Goal: Use online tool/utility

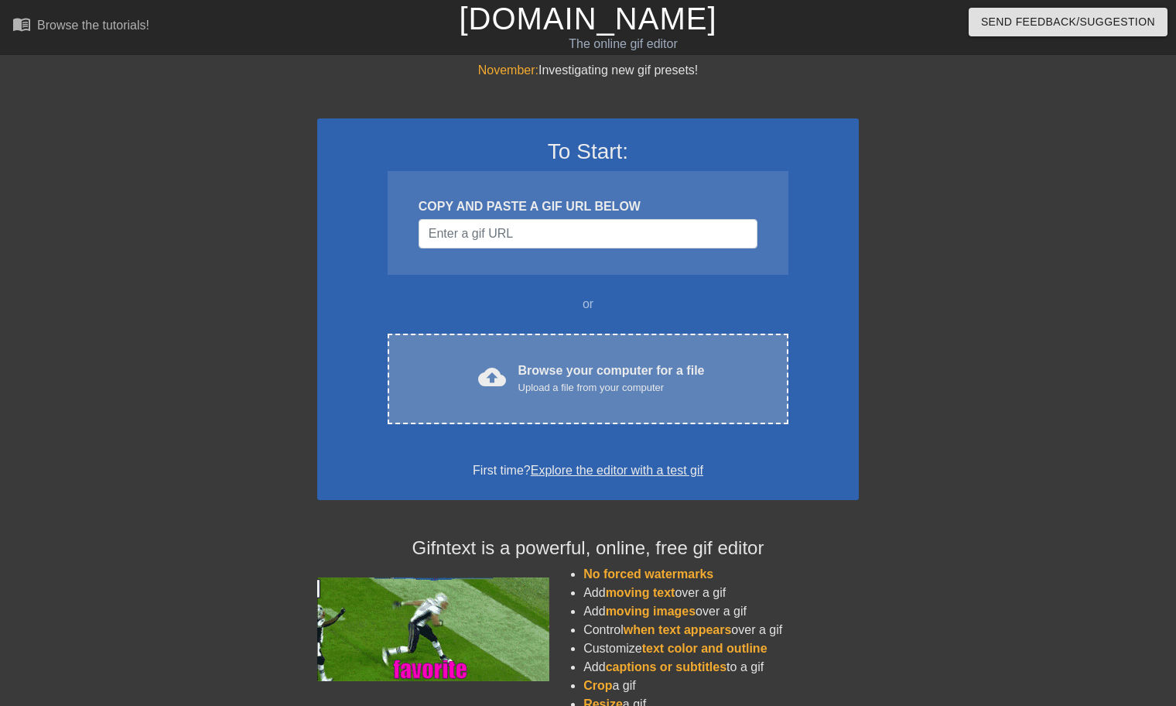
click at [607, 339] on div "cloud_upload Browse your computer for a file Upload a file from your computer C…" at bounding box center [588, 379] width 401 height 91
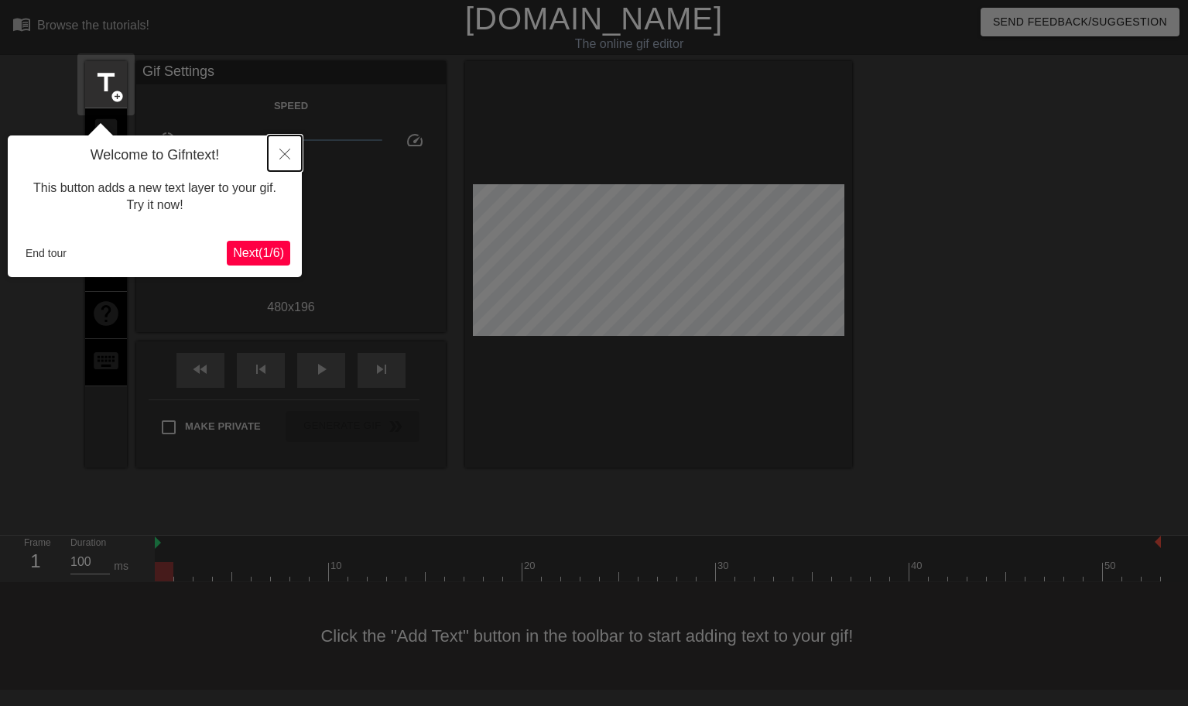
click at [282, 143] on button "Close" at bounding box center [285, 153] width 34 height 36
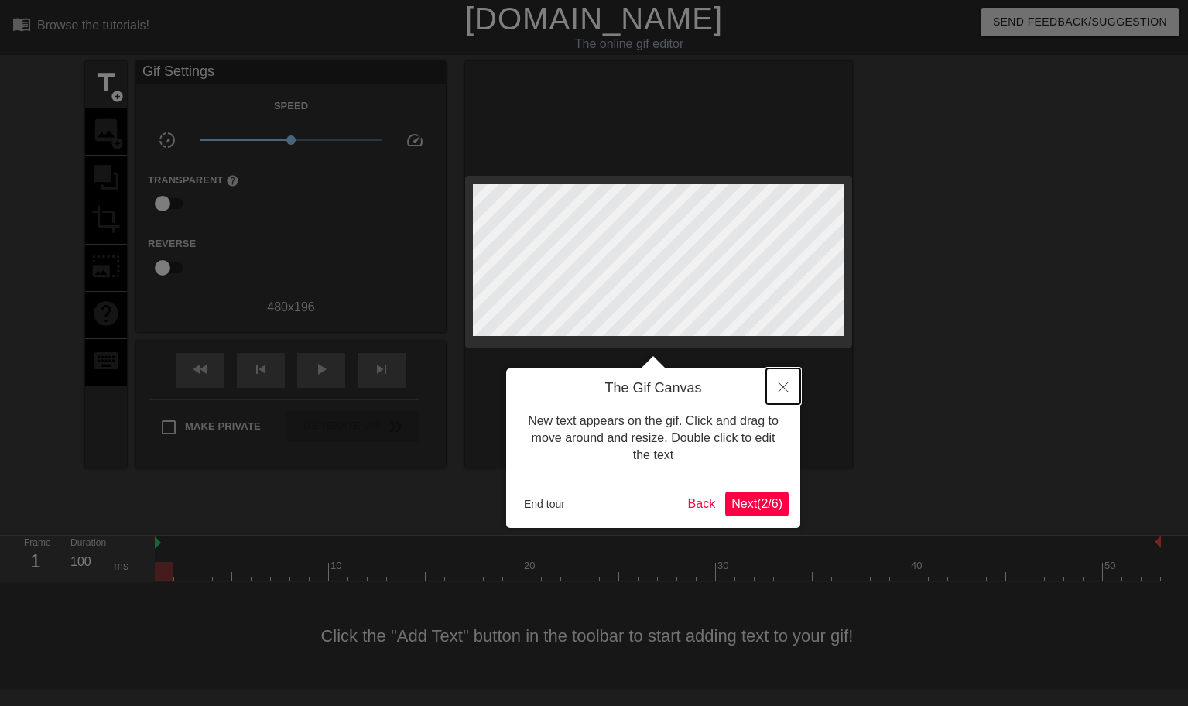
click at [787, 387] on icon "Close" at bounding box center [783, 387] width 11 height 11
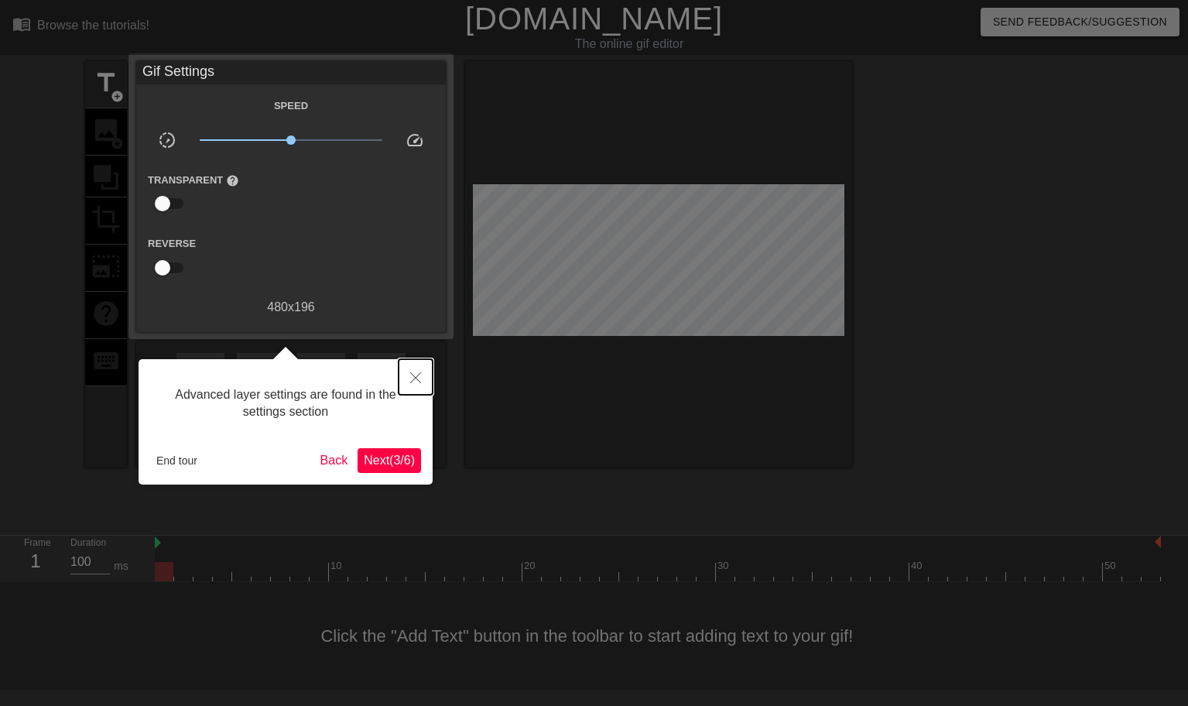
click at [417, 379] on icon "Close" at bounding box center [415, 377] width 11 height 11
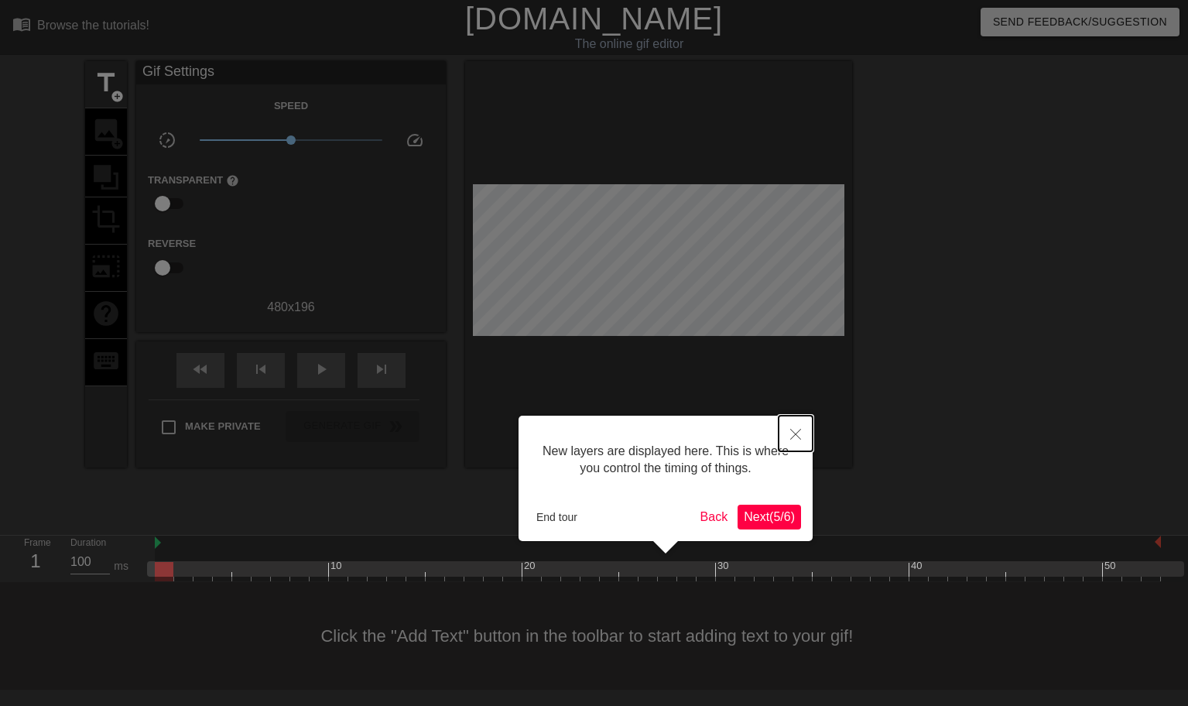
drag, startPoint x: 417, startPoint y: 379, endPoint x: 793, endPoint y: 436, distance: 380.3
click at [793, 436] on icon "Close" at bounding box center [795, 434] width 11 height 11
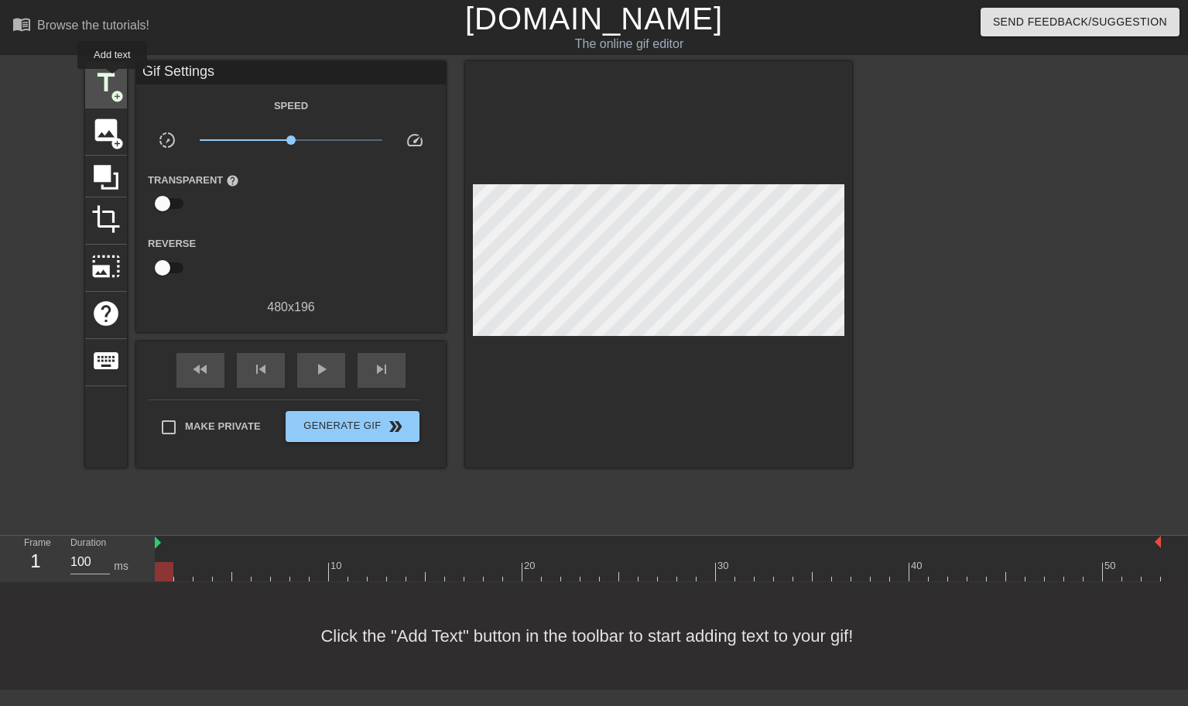
click at [112, 80] on span "title" at bounding box center [105, 82] width 29 height 29
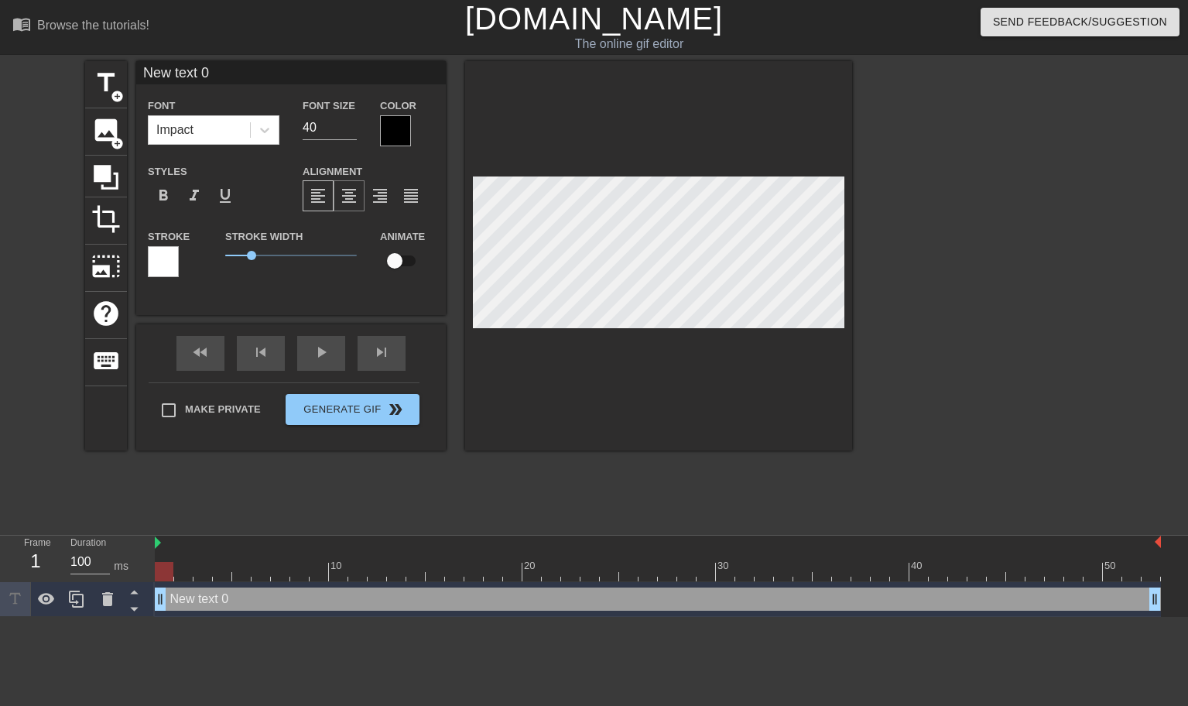
click at [358, 197] on div "format_align_center" at bounding box center [349, 195] width 31 height 31
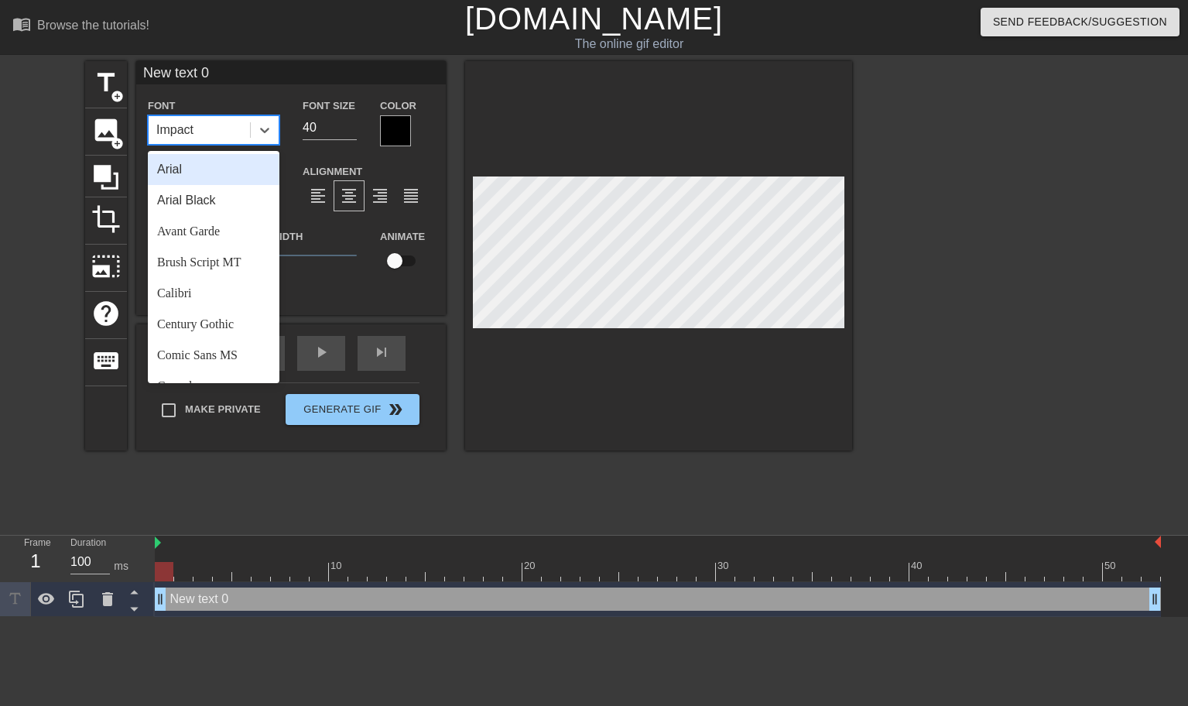
click at [204, 127] on div "Impact" at bounding box center [199, 130] width 101 height 28
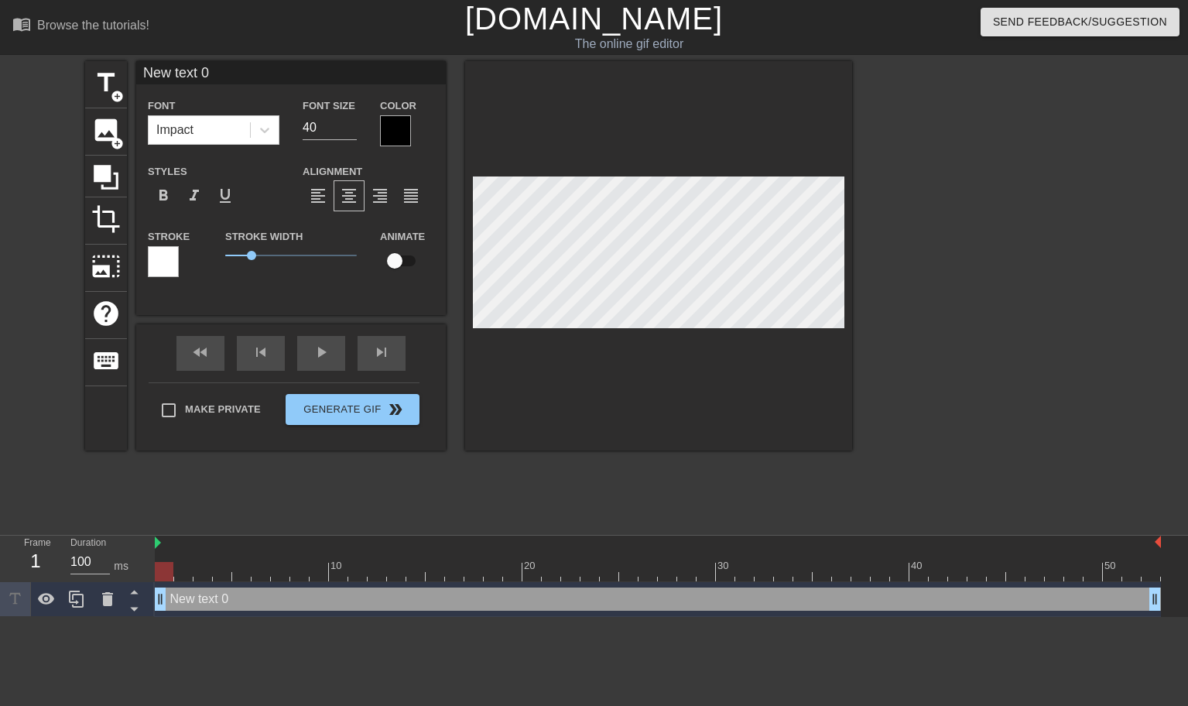
scroll to position [2, 2]
type input "New tDext 0"
type textarea "New tDext 0"
type input "New tDoext 0"
type textarea "New tDoext 0"
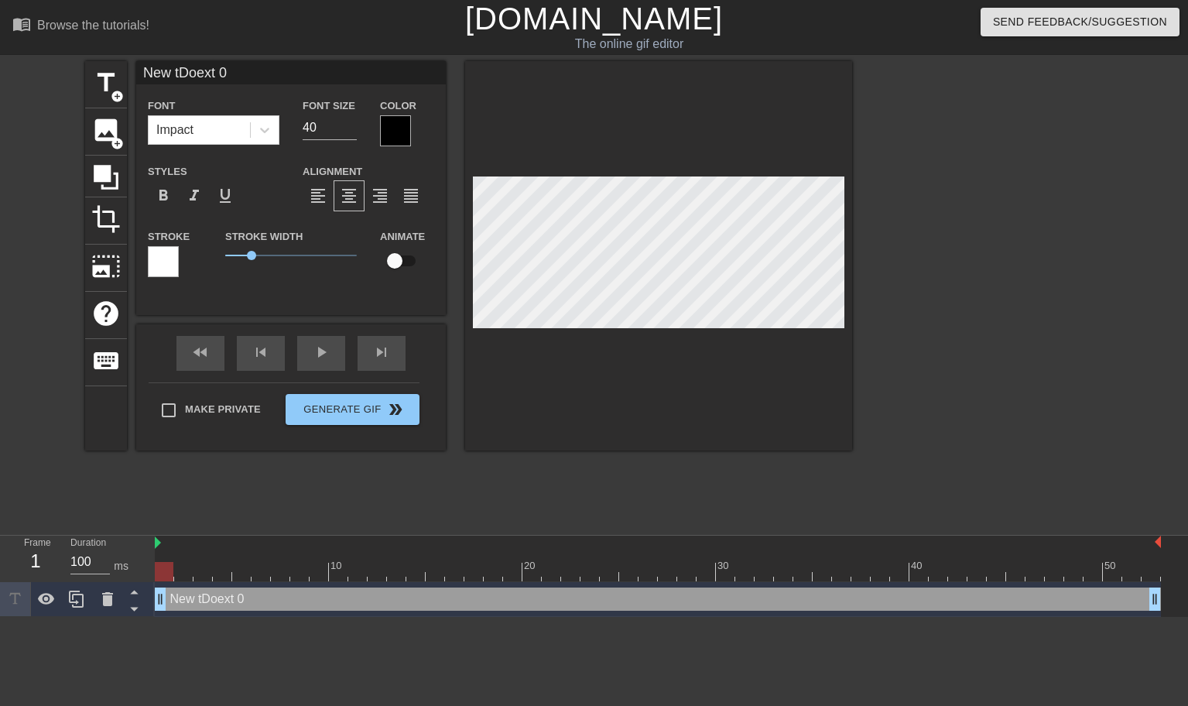
type input "New tDo ext 0"
type textarea "New tDo ext 0"
type input "New tDo xt 0"
type textarea "New tDo xt 0"
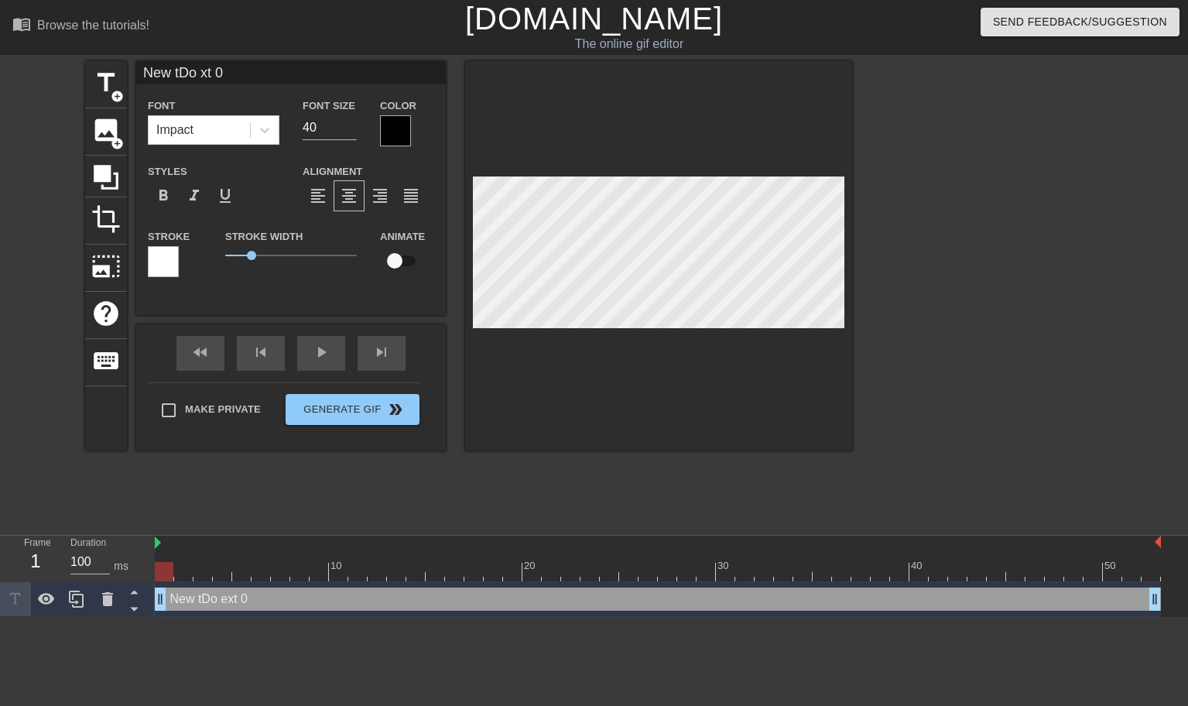
type input "New tDo t 0"
type textarea "New tDo t 0"
type input "New tDo 0"
type textarea "New tDo 0"
type input "New tDo 0"
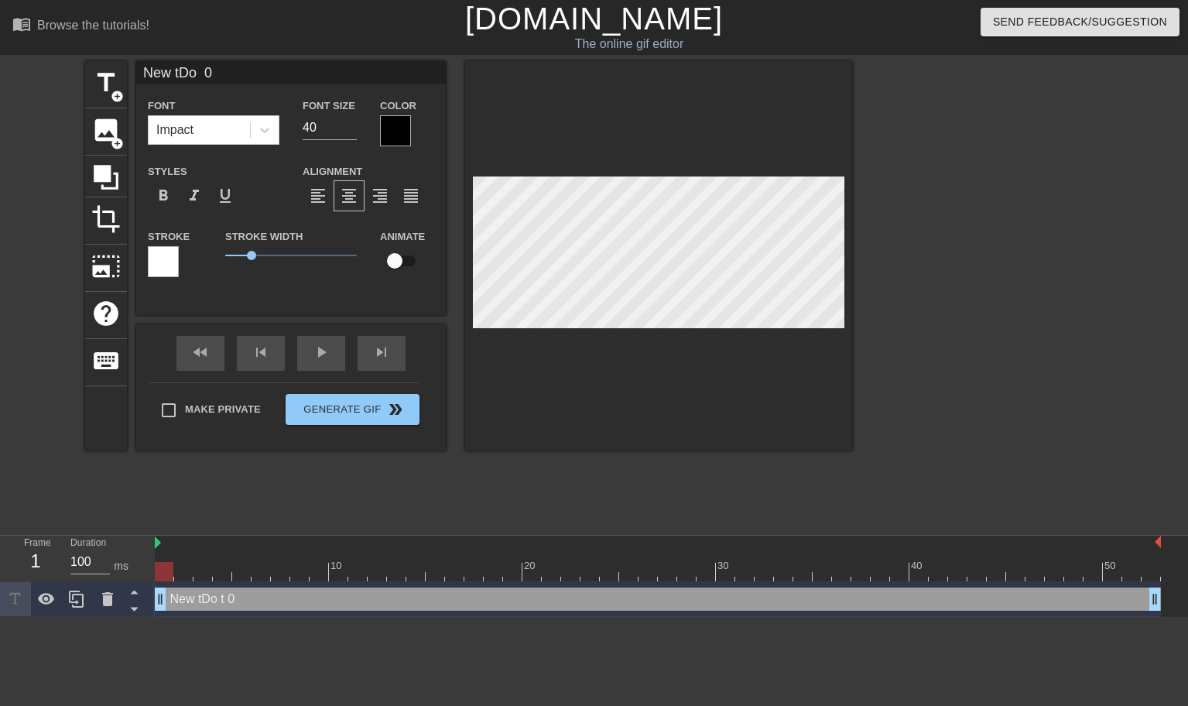
type textarea "New tDo 0"
type input "New tDo"
type textarea "New tDo"
type input "New tDo"
type textarea "New tDo"
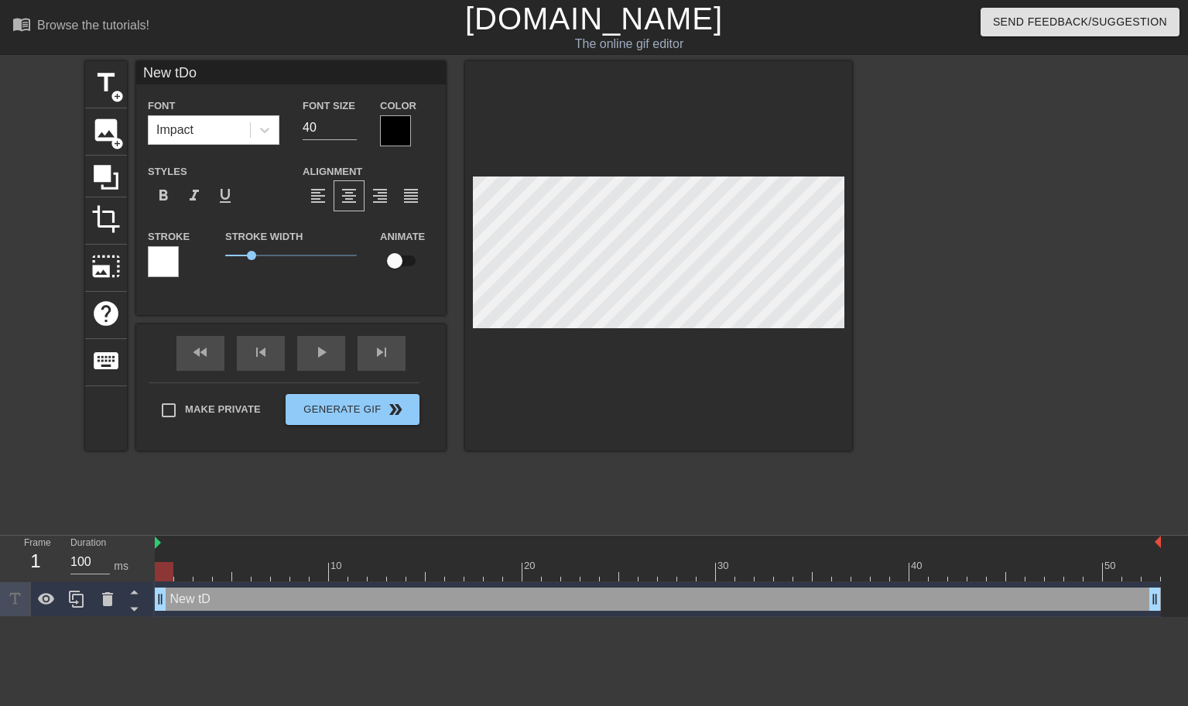
type input "New tD"
type textarea "New tD"
type input "New t"
type textarea "New t"
type input "New"
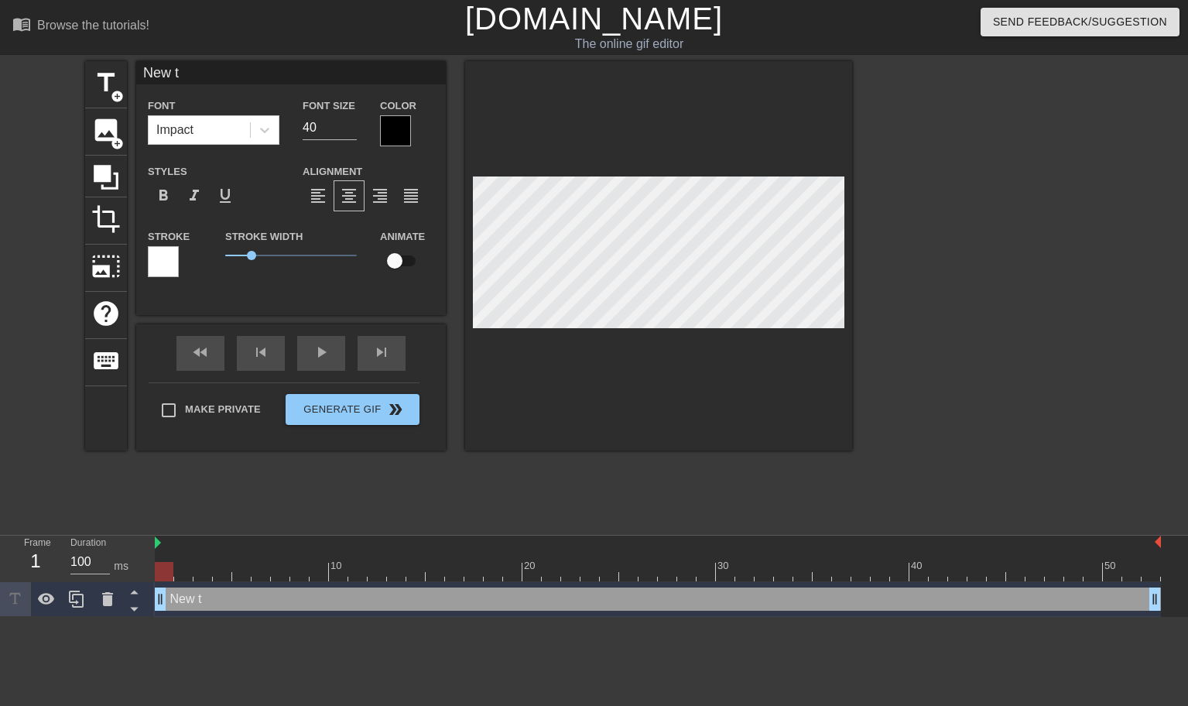
type textarea "New"
type input "New"
type textarea "New"
type input "Ne"
type textarea "Ne"
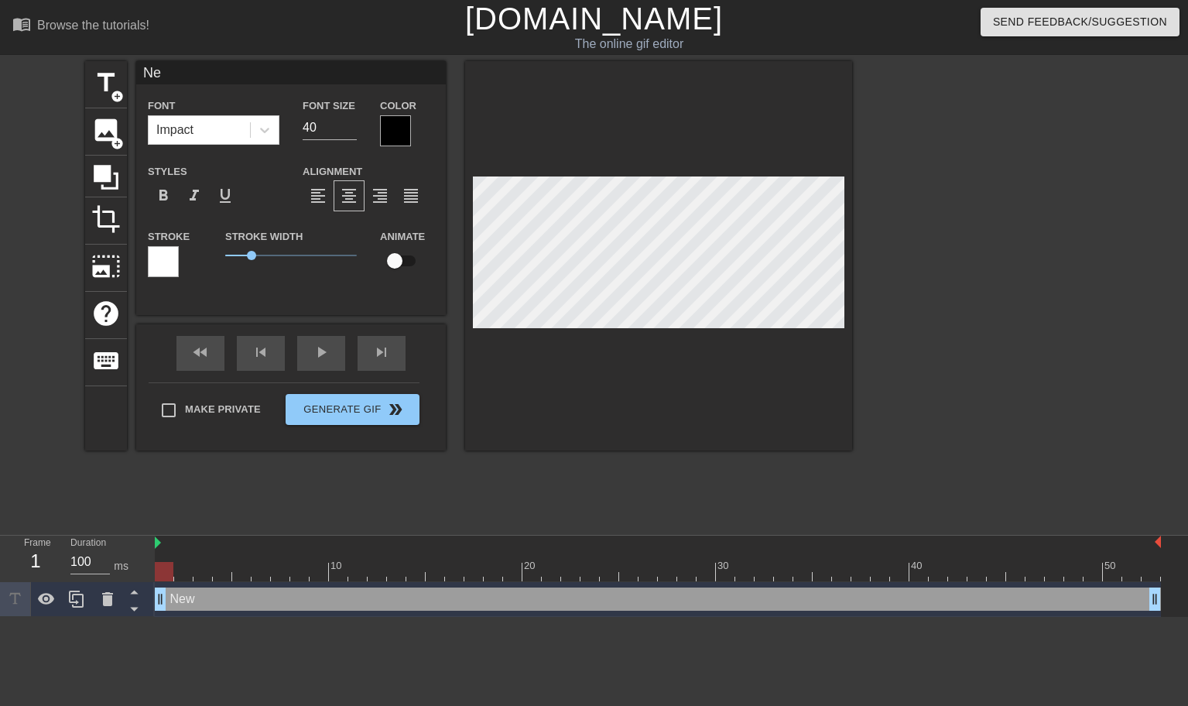
type input "N"
type textarea "N"
type input "D"
type textarea "D"
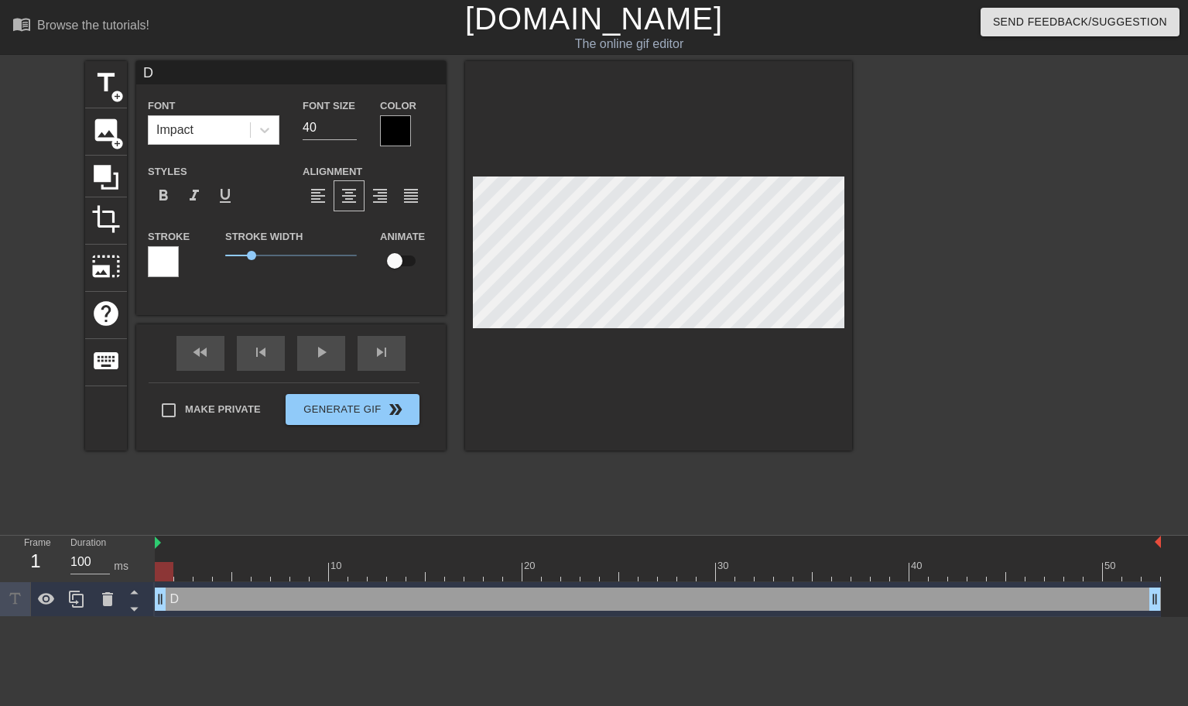
type input "Do"
type textarea "Do"
type input "Do"
type textarea "Do"
type input "Do P"
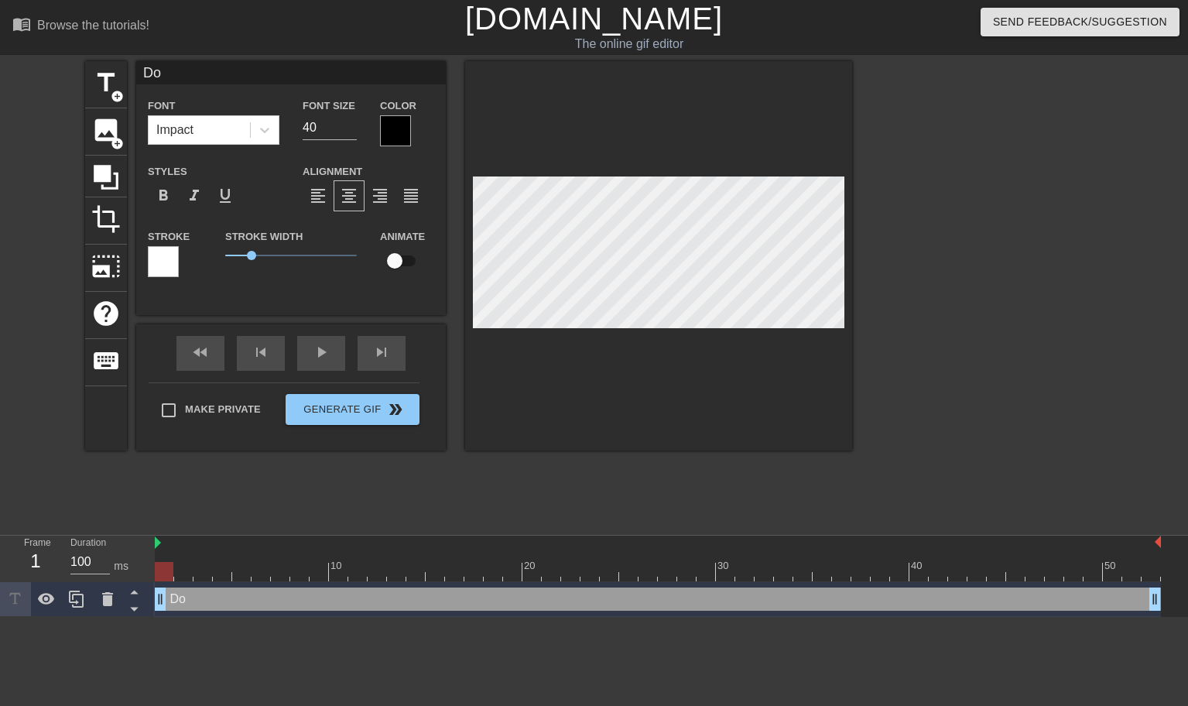
type textarea "Do P"
type input "Do Pi"
type textarea "Do Pi"
type input "Do Pir"
type textarea "Do Pir"
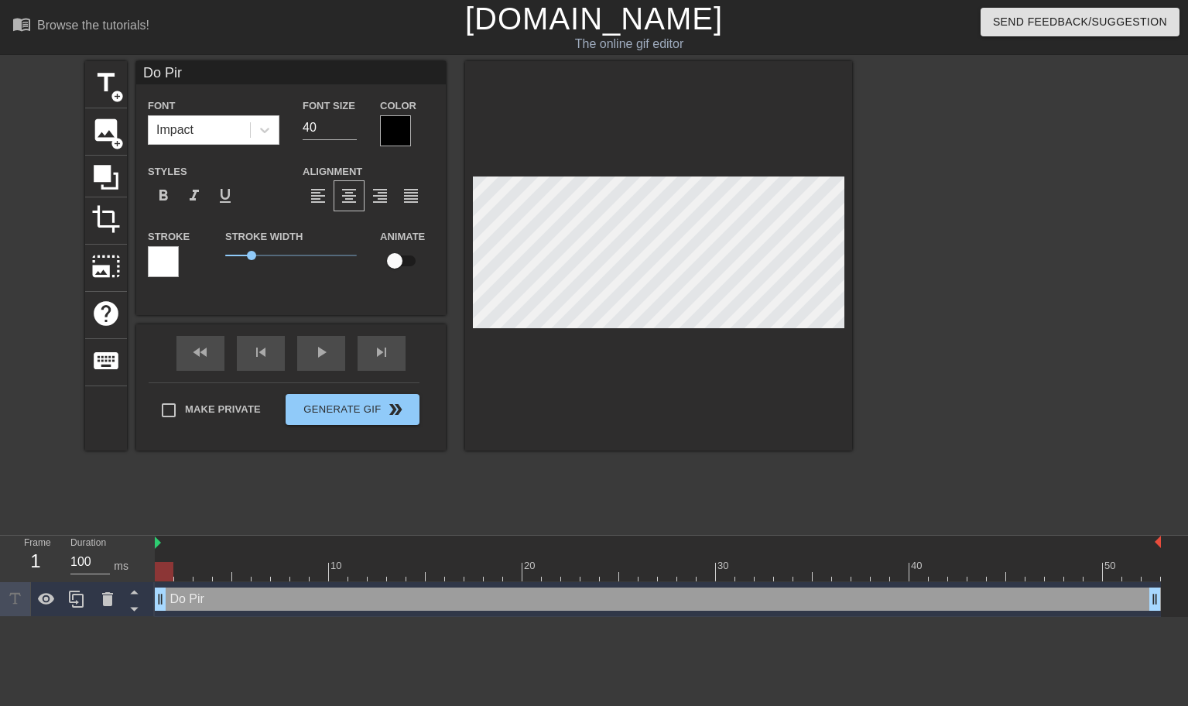
type input "Do Pira"
type textarea "Do Pira"
type input "Do Pirat"
type textarea "Do Pirat"
type input "Do Pirate"
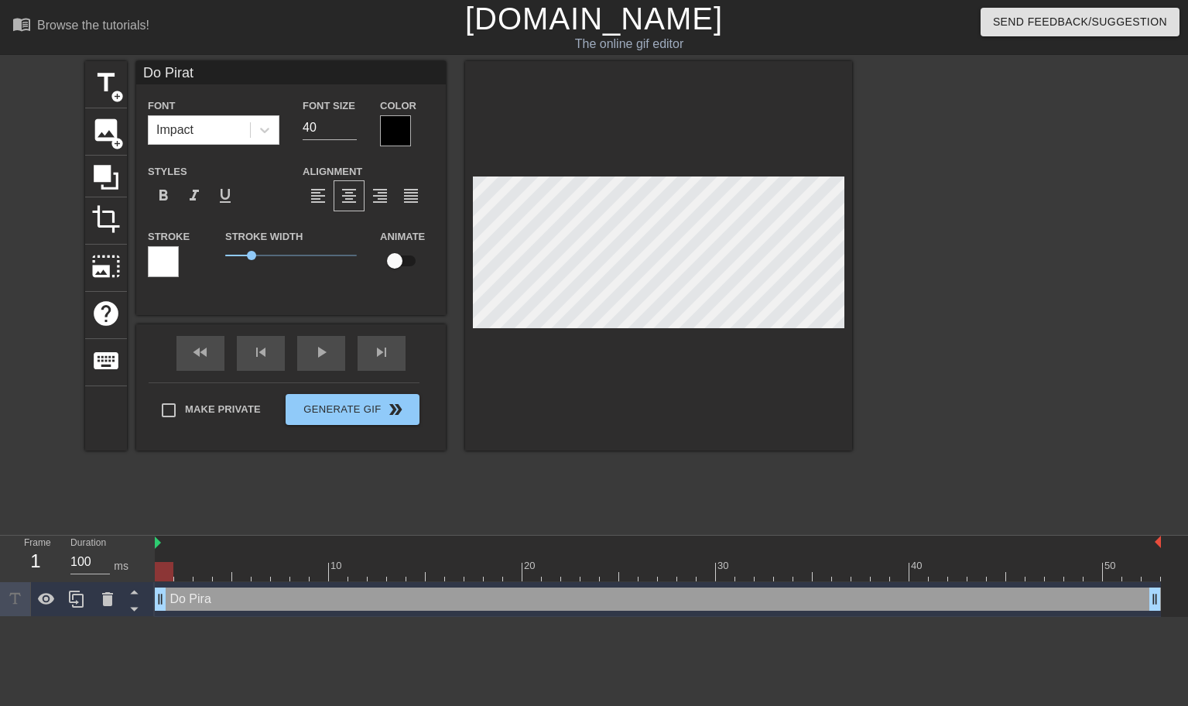
type textarea "Do Pirate"
type input "Do Pirates"
type textarea "Do Pirates"
type input "Do Pirates"
type textarea "Do Pirates"
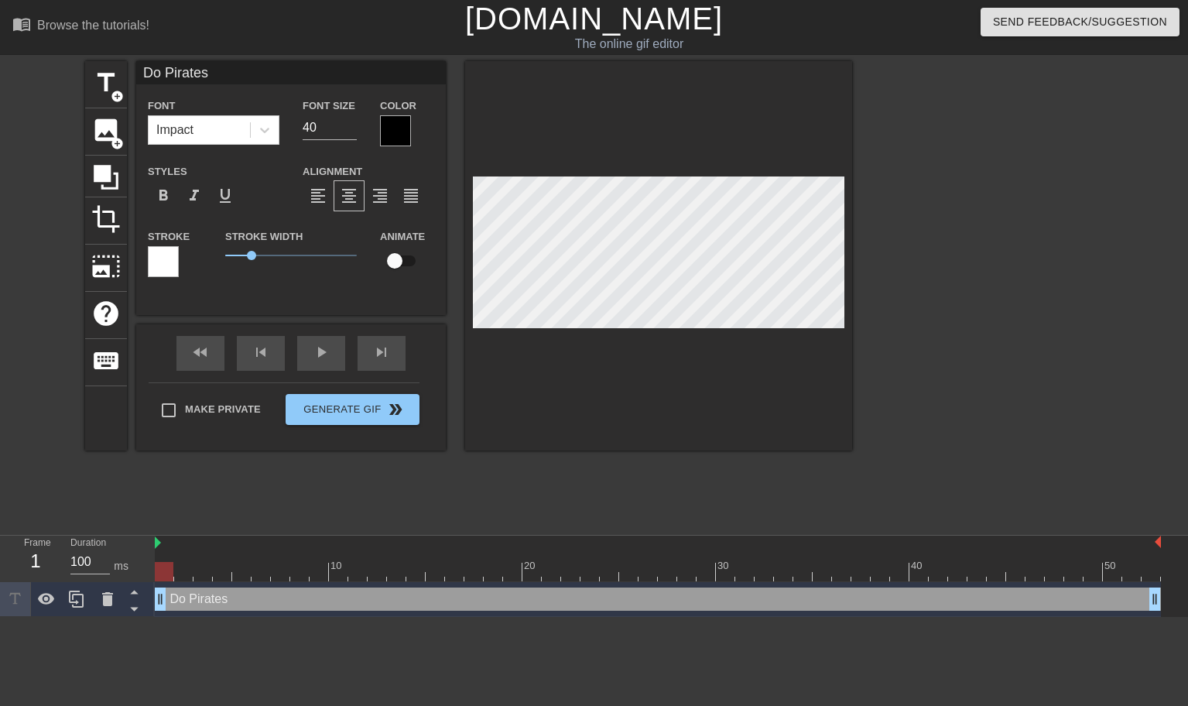
type input "Do Pirates j"
type textarea "Do Pirates j"
type input "Do Pirates ju"
type textarea "Do Pirates ju"
type input "Do Pirates jus"
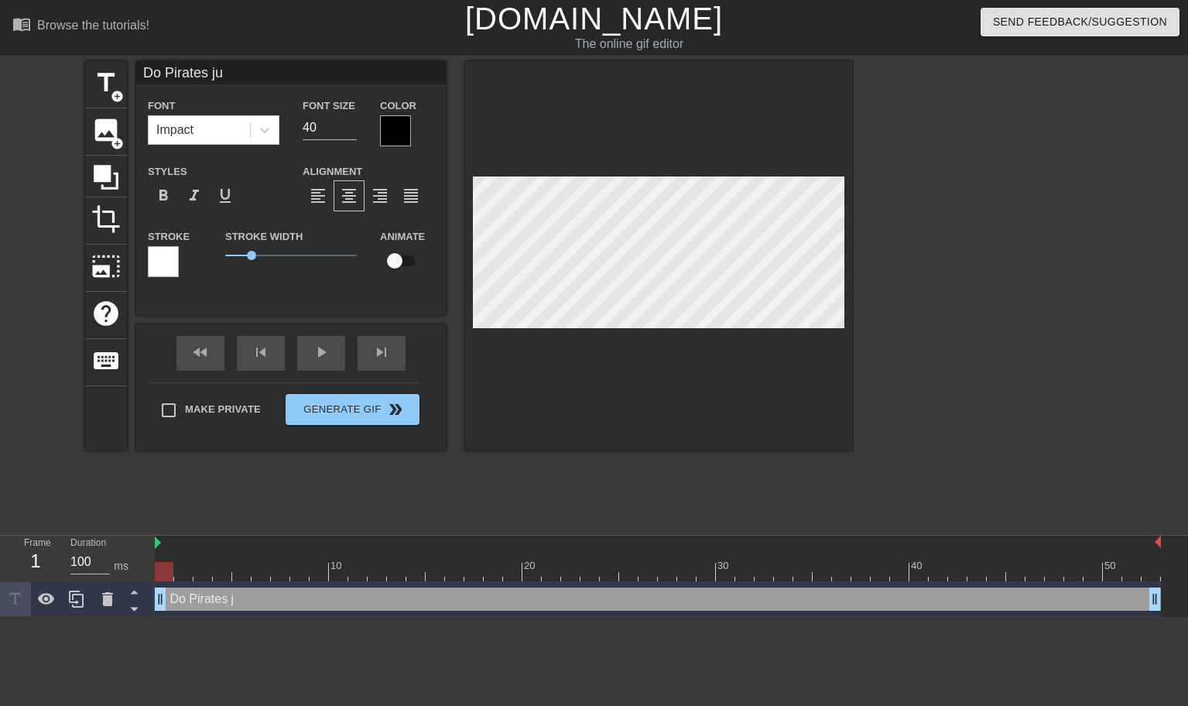
type textarea "Do Pirates jus"
type input "Do Pirates ju"
type textarea "Do Pirates ju"
type input "Do Pirates j"
type textarea "Do Pirates j"
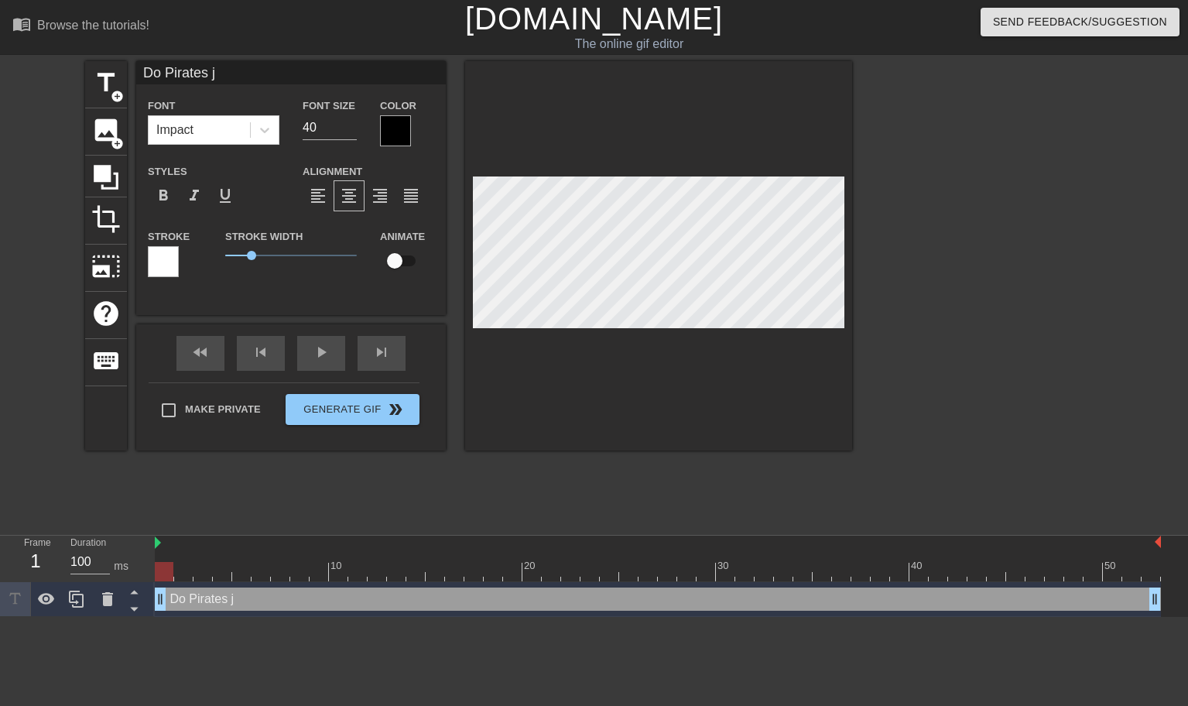
type input "Do Pirates"
type textarea "Do Pirates"
type input "Do Pirates J"
type textarea "Do Pirates J"
type input "Do Pirates Ju"
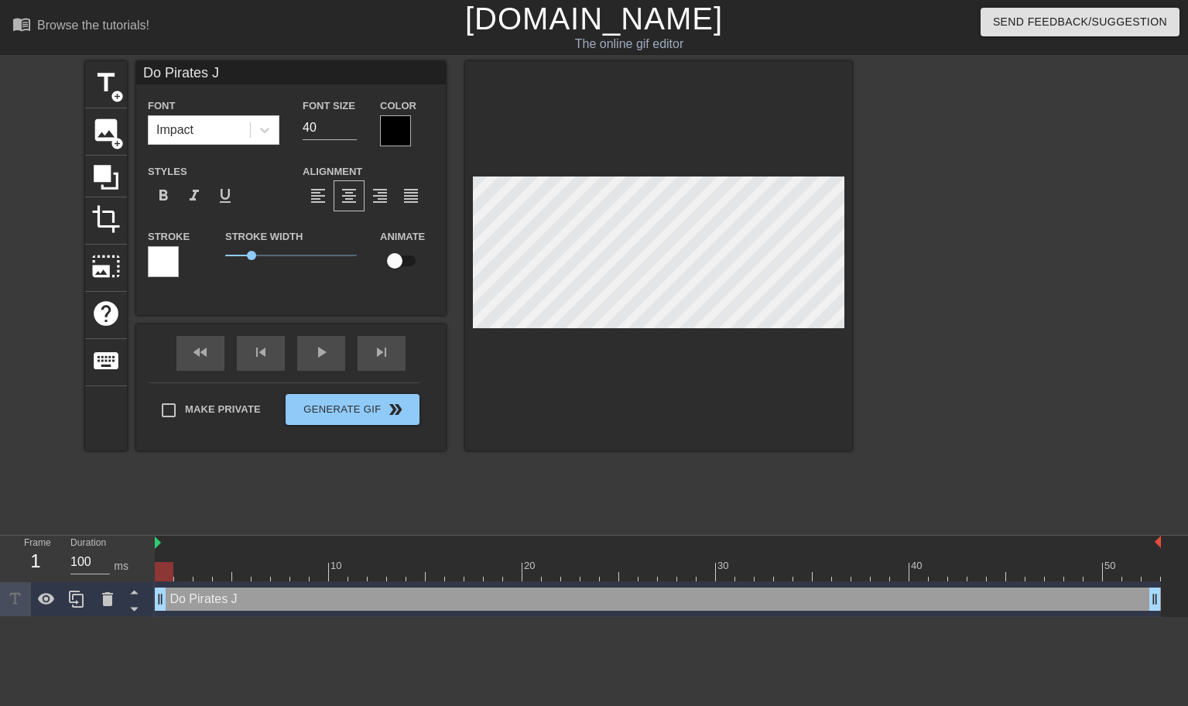
type textarea "Do Pirates Ju"
type input "Do Pirates Jus"
type textarea "Do Pirates Jus"
type input "Do Pirates Just"
type textarea "Do Pirates Just"
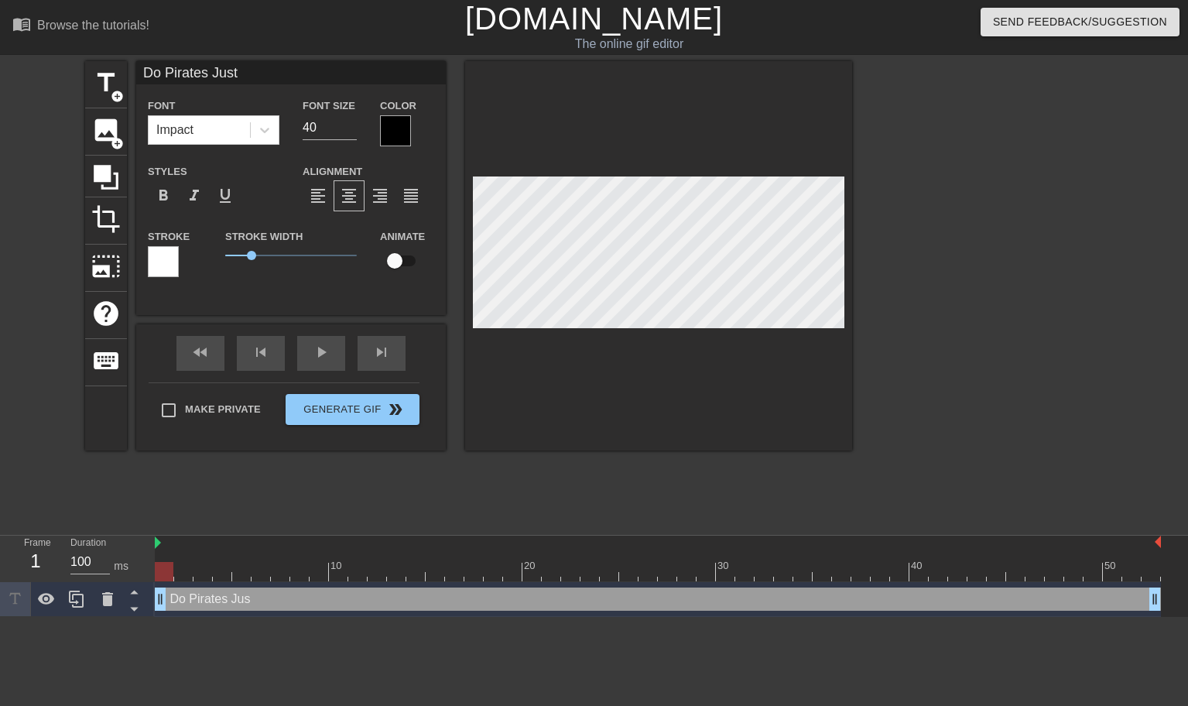
type input "Do Pirates Just"
type textarea "Do Pirates Just"
type input "Do Pirates Just S"
type textarea "Do Pirates Just S"
type input "Do Pirates Just Sp"
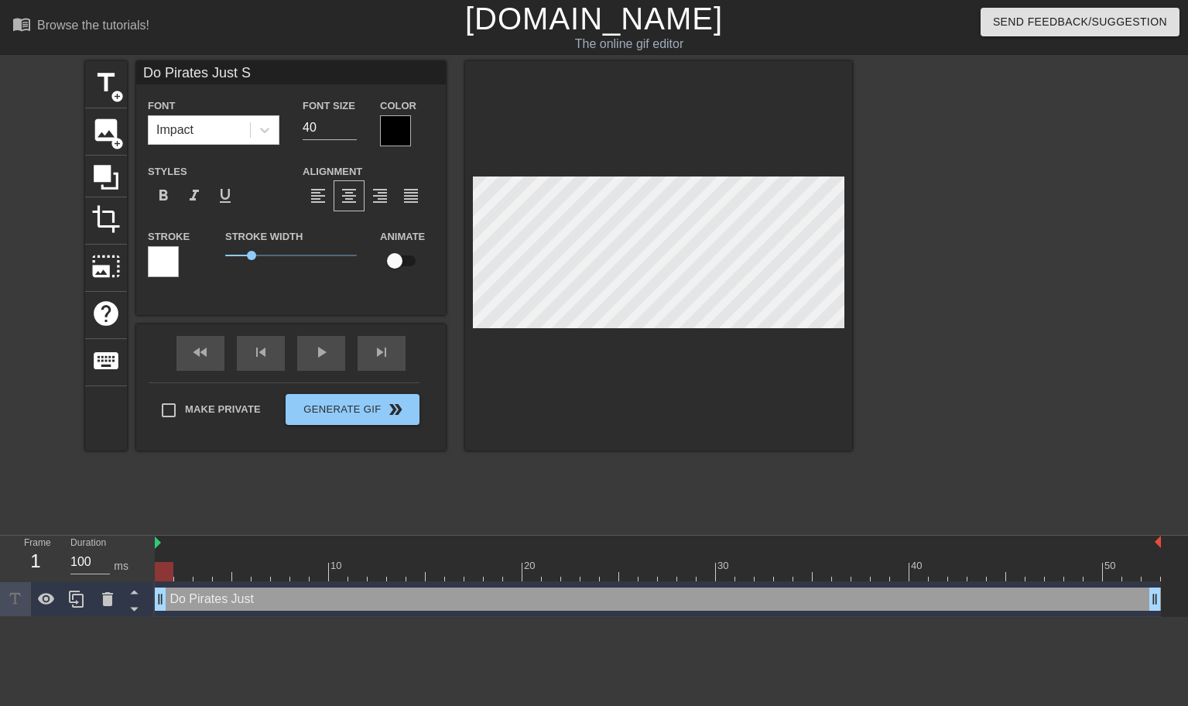
type textarea "Do Pirates Just Sp"
type input "Do Pirates Just Spe"
type textarea "Do Pirates Just Spe"
type input "Do Pirates Just Spea"
type textarea "Do Pirates Just Spea"
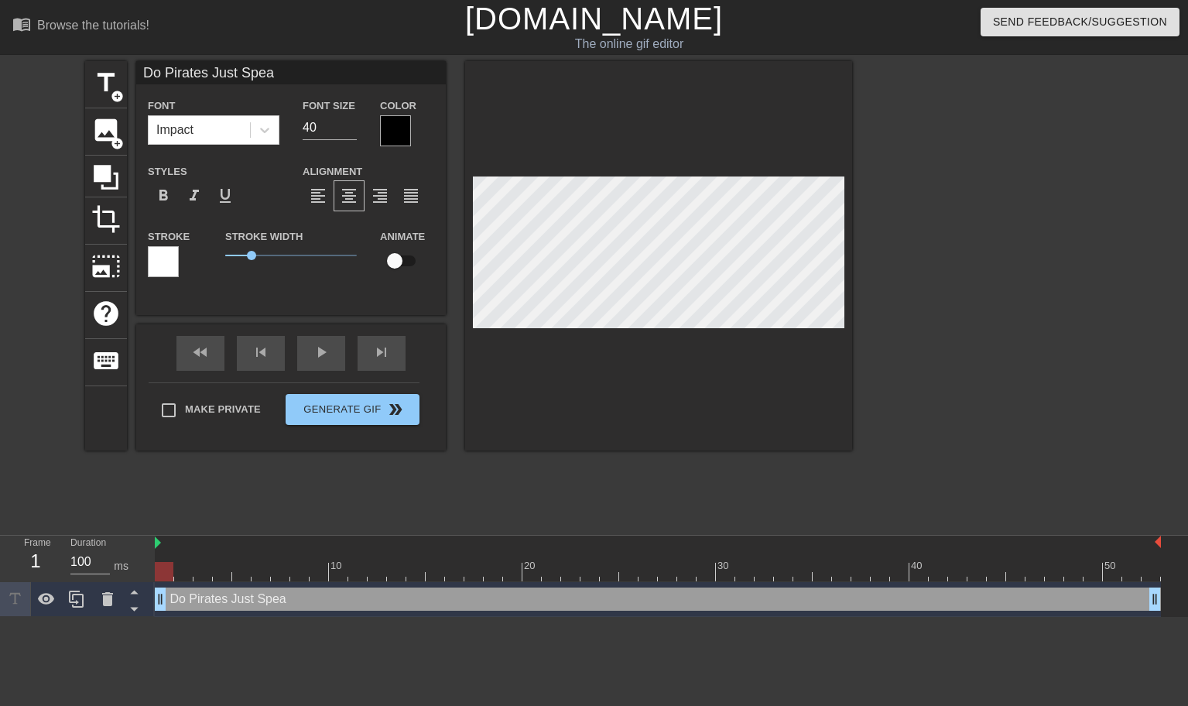
type input "Do Pirates Just Speak"
type textarea "Do Pirates Just Speak"
type input "Do Pirates Just Speak"
type textarea "Do Pirates Just Speak"
type input "Do Pirates Just Speak N"
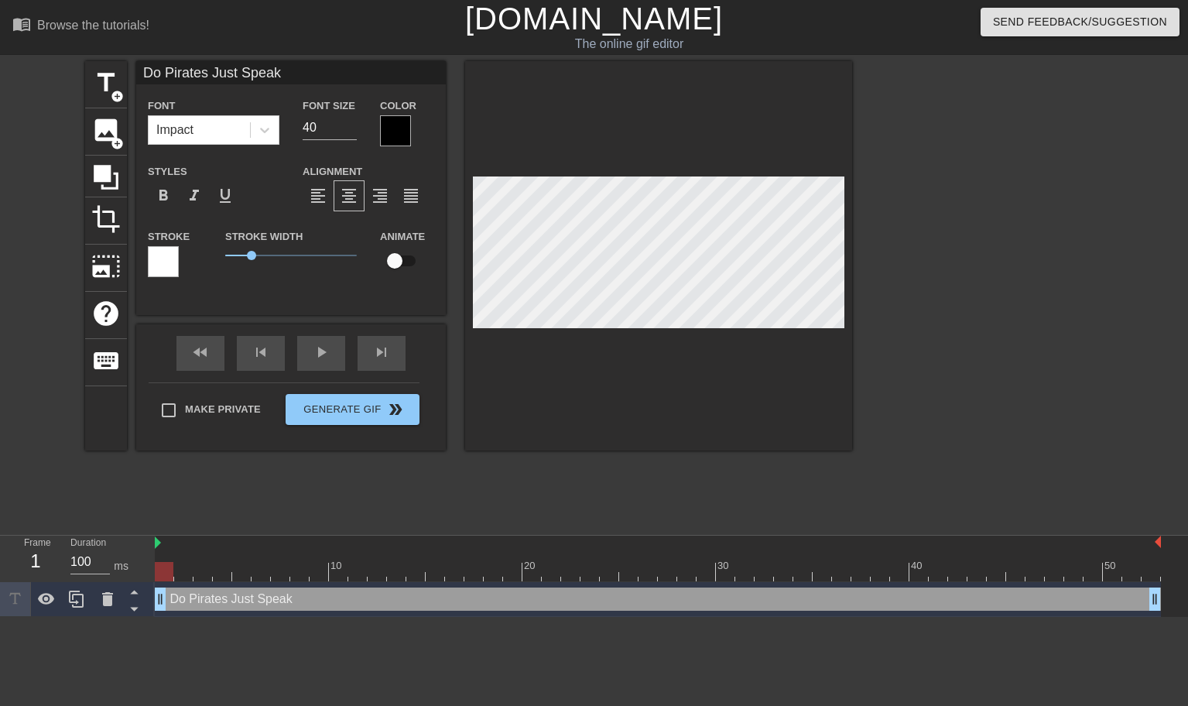
type textarea "Do Pirates Just Speak N"
type input "Do Pirates Just Speak No"
type textarea "Do Pirates Just Speak No"
type input "Do Pirates Just Speak Nor"
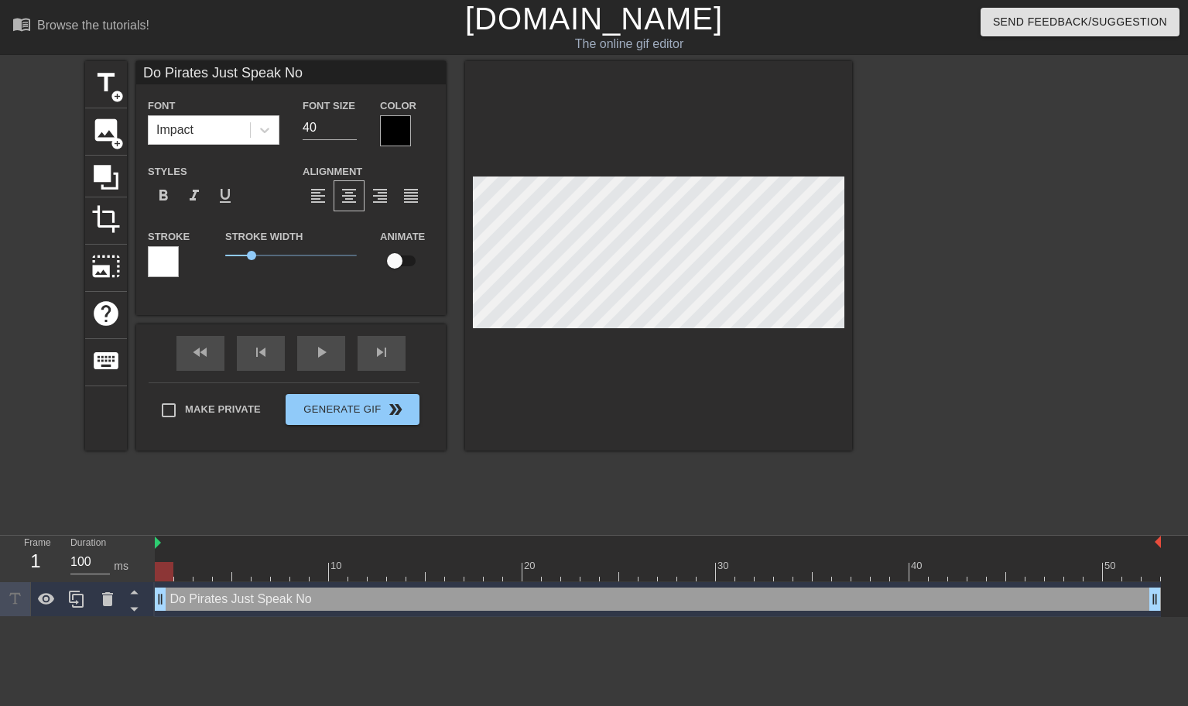
type textarea "Do Pirates Just Speak Nor"
type input "Do Pirates Just Speak Norm"
type textarea "Do Pirates Just Speak Norm"
type input "Do Pirates Just Speak [PERSON_NAME]"
type textarea "Do Pirates Just Speak [PERSON_NAME]"
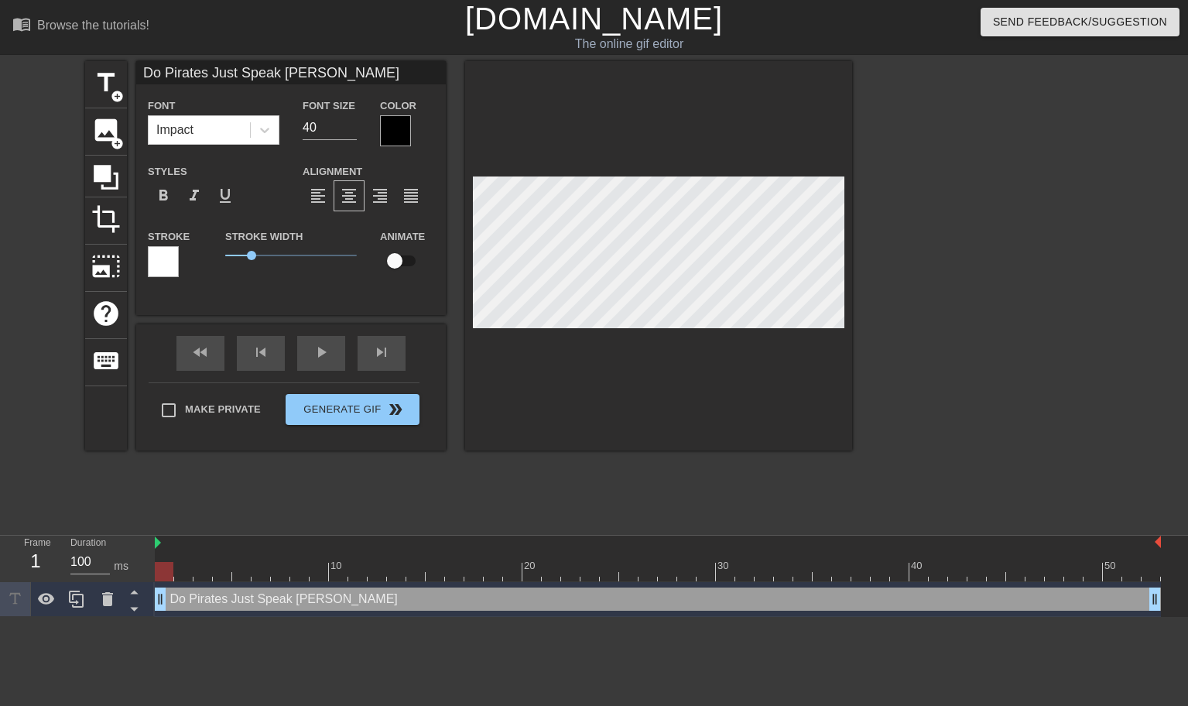
type input "Do Pirates Just Speak Normal"
type textarea "Do Pirates Just Speak Normal"
type input "Do Pirates Just Speak Normall"
type textarea "Do Pirates Just Speak Normall"
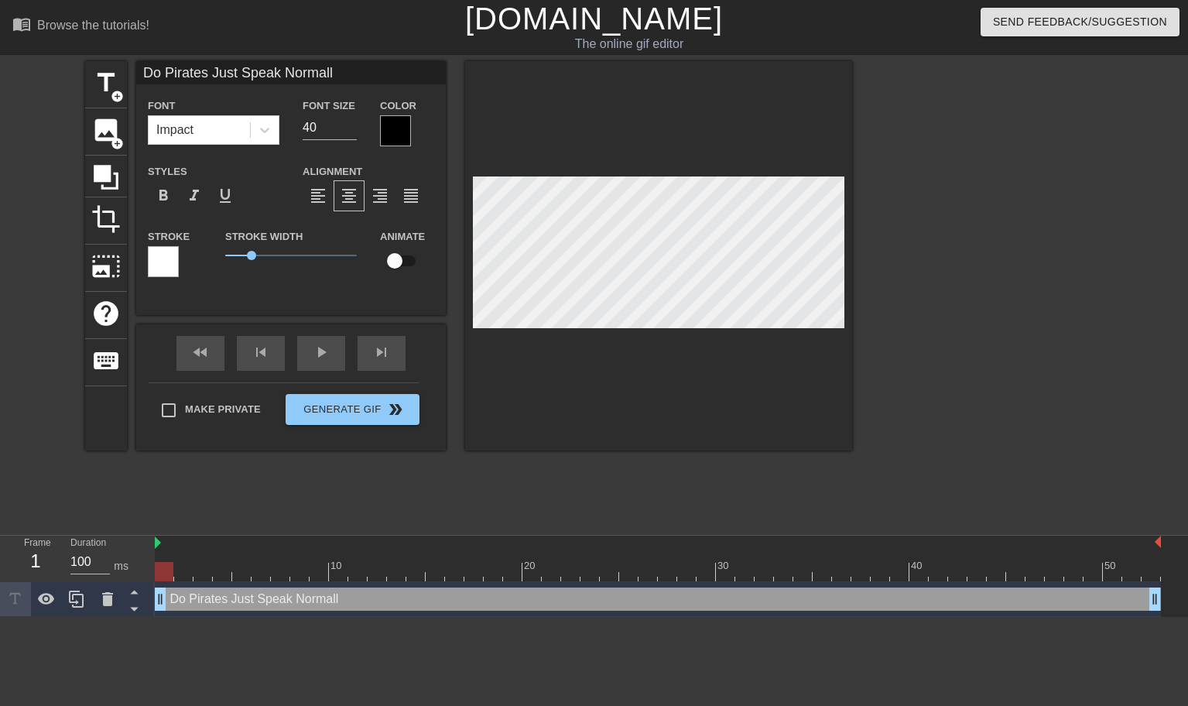
type input "Do Pirates Just Speak Normally"
type textarea "Do Pirates Just Speak Normally"
type input "Do Pirates Just Speak Normally."
type textarea "Do Pirates Just Speak Normally."
type input "Do Pirates Just Speak Normally.."
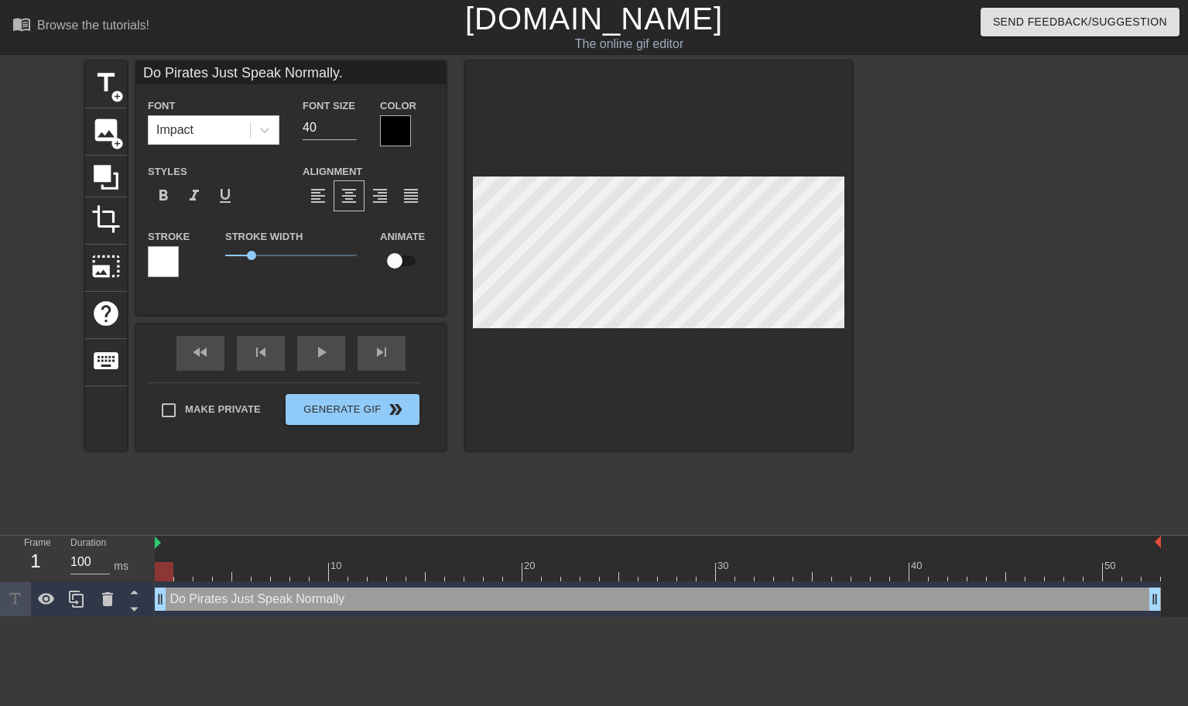
type textarea "Do Pirates Just Speak Normally.."
type input "Do Pirates Just Speak Normally..."
type textarea "Do Pirates Just Speak Normally..."
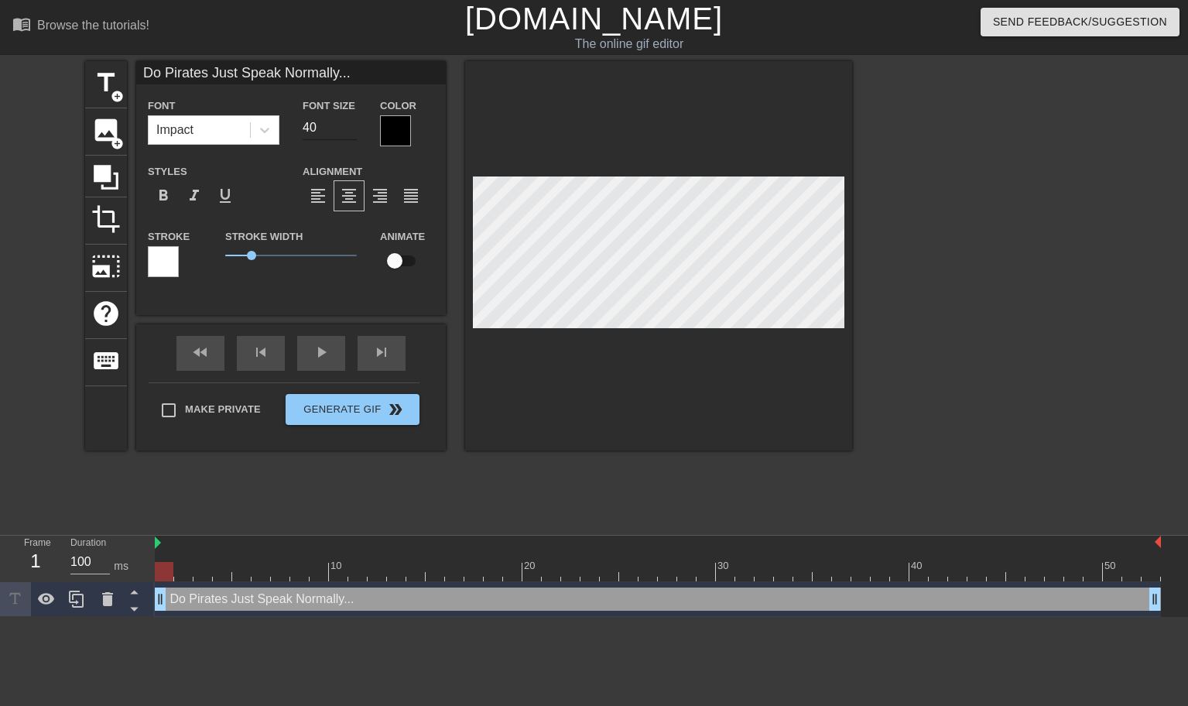
click at [306, 129] on input "40" at bounding box center [330, 127] width 54 height 25
click at [354, 132] on input "39" at bounding box center [330, 127] width 54 height 25
click at [354, 132] on input "38" at bounding box center [330, 127] width 54 height 25
click at [354, 132] on input "37" at bounding box center [330, 127] width 54 height 25
click at [354, 132] on input "36" at bounding box center [330, 127] width 54 height 25
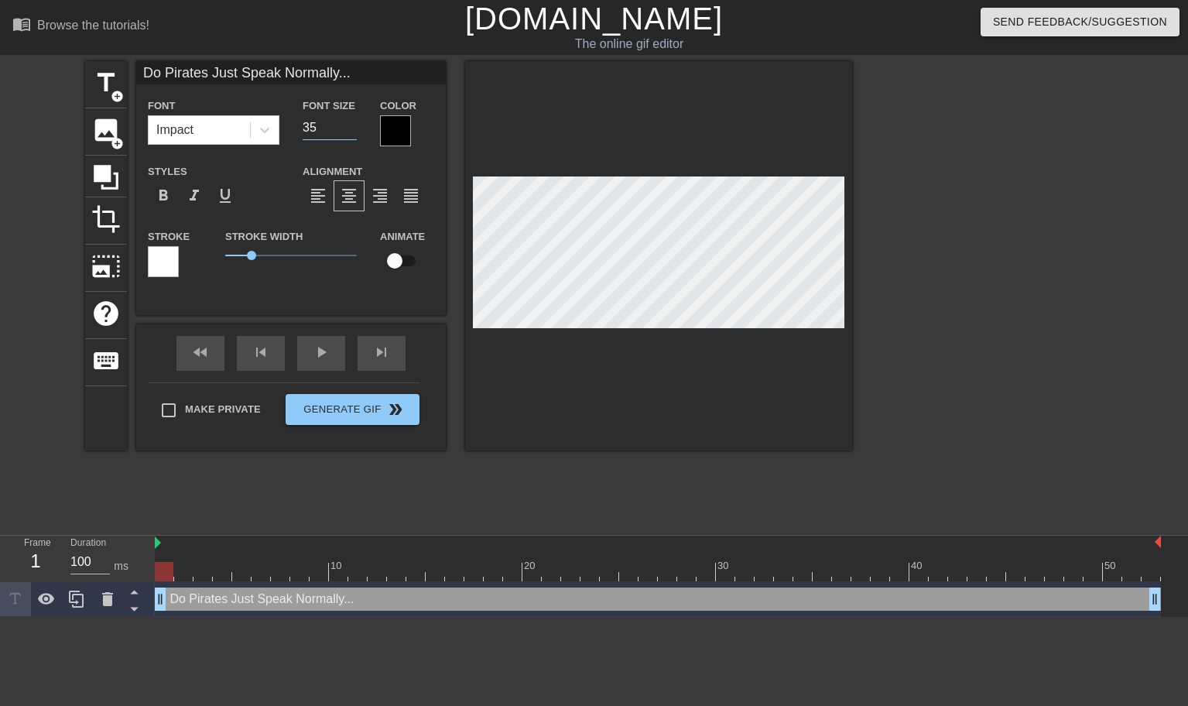
click at [354, 132] on input "35" at bounding box center [330, 127] width 54 height 25
type input "34"
click at [354, 132] on input "34" at bounding box center [330, 127] width 54 height 25
click at [354, 133] on input "33" at bounding box center [330, 127] width 54 height 25
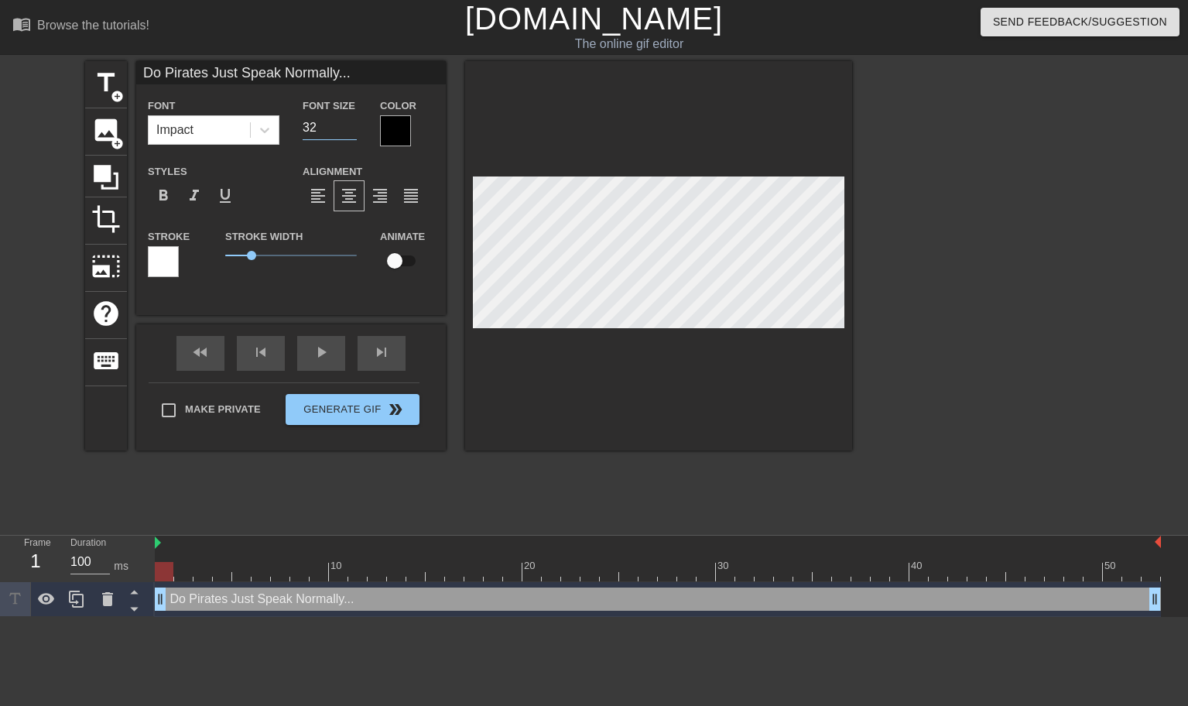
click at [354, 133] on input "32" at bounding box center [330, 127] width 54 height 25
click at [350, 133] on input "31" at bounding box center [330, 127] width 54 height 25
type input "30"
click at [350, 133] on input "30" at bounding box center [330, 127] width 54 height 25
click at [94, 74] on span "title" at bounding box center [105, 82] width 29 height 29
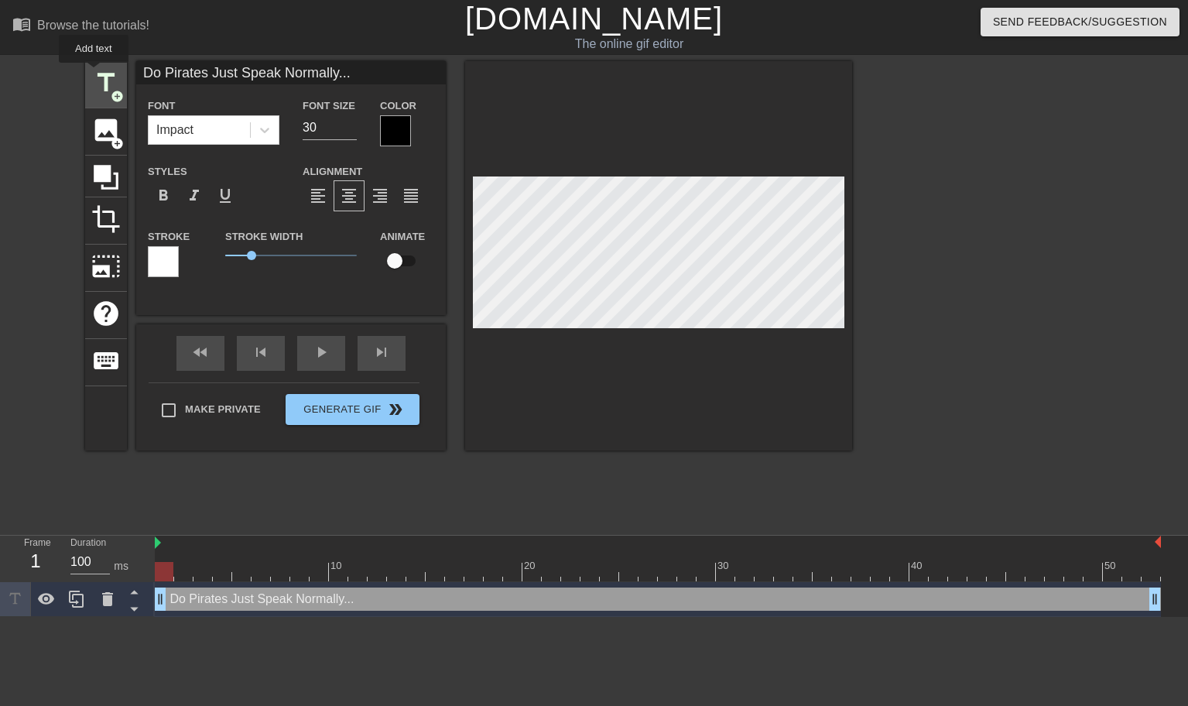
type input "New text 1"
type input "40"
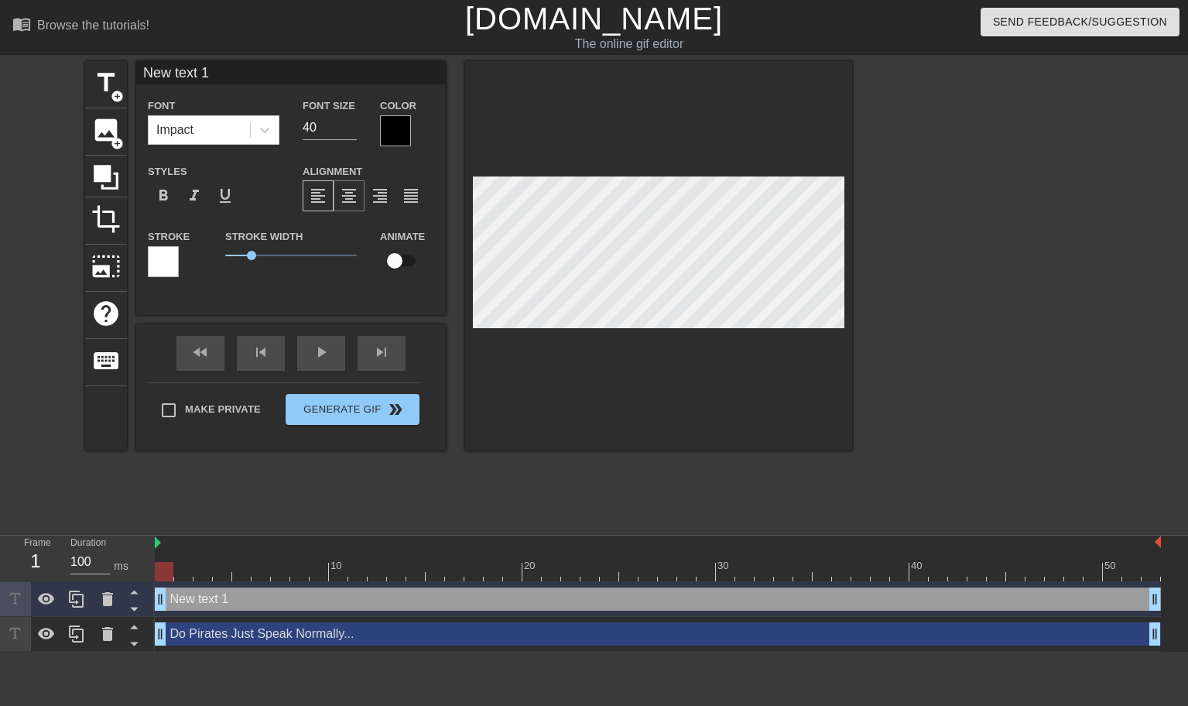
click at [351, 197] on span "format_align_center" at bounding box center [349, 196] width 19 height 19
type input "O"
type textarea "O"
type input "On"
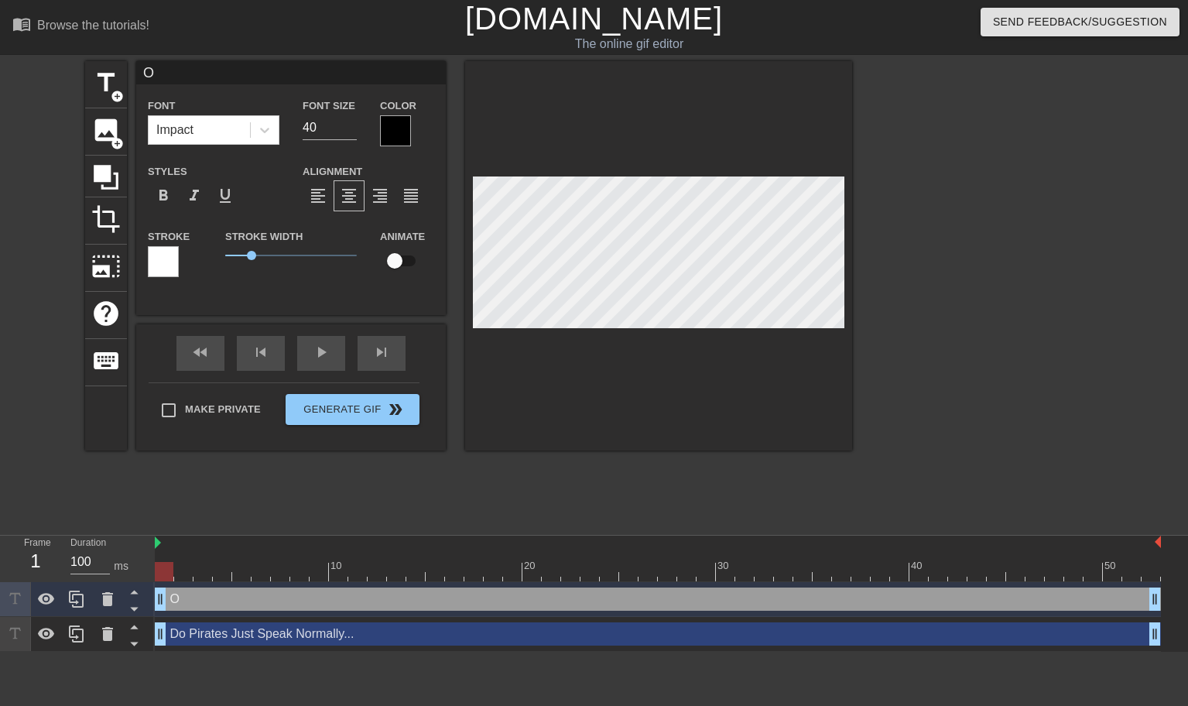
type textarea "On"
type input "On"
type textarea "On"
type input "On T"
type textarea "On T"
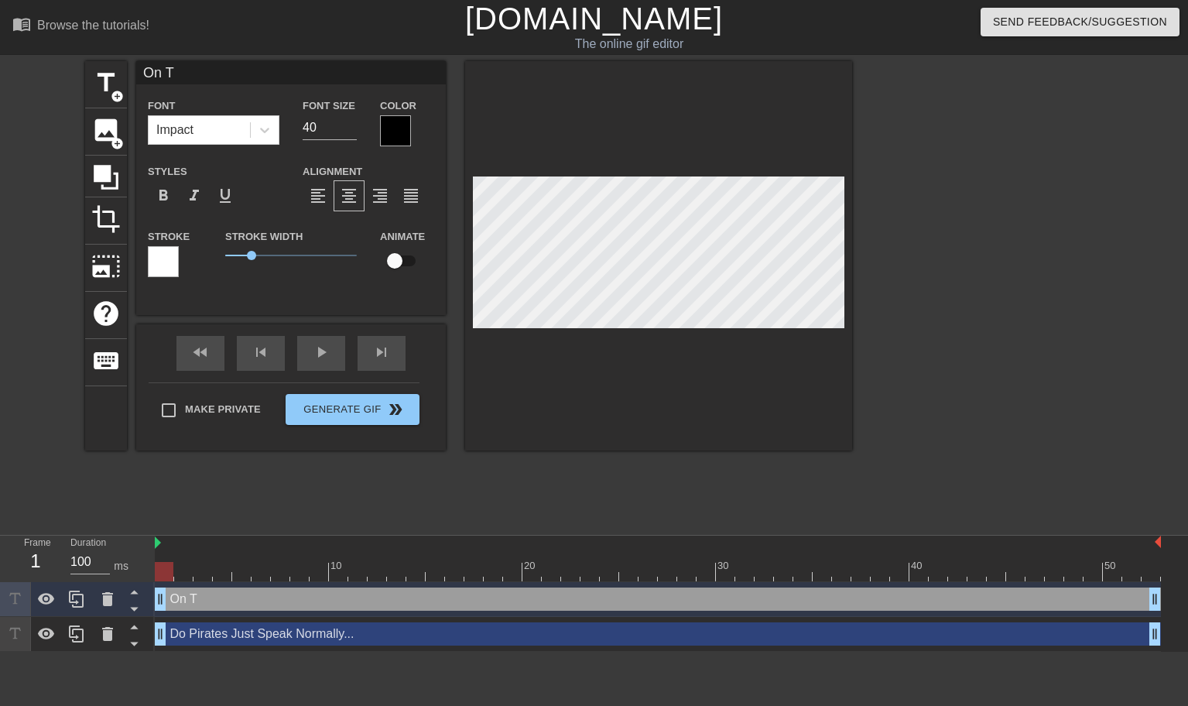
type input "On Ta"
type textarea "On Ta"
type input "On Tal"
type textarea "On Tal"
type input "On Talk"
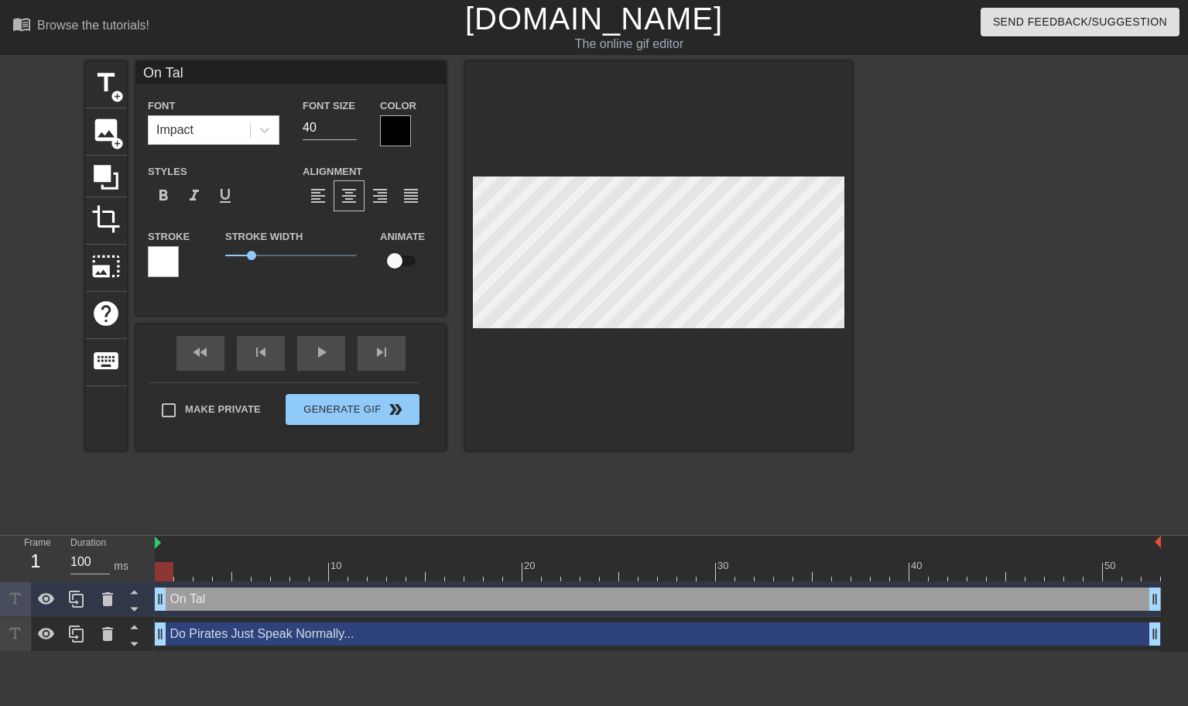
type textarea "On Talk"
type input "On Talk-"
type textarea "On Talk-"
type input "On Talk-L"
type textarea "On Talk-L"
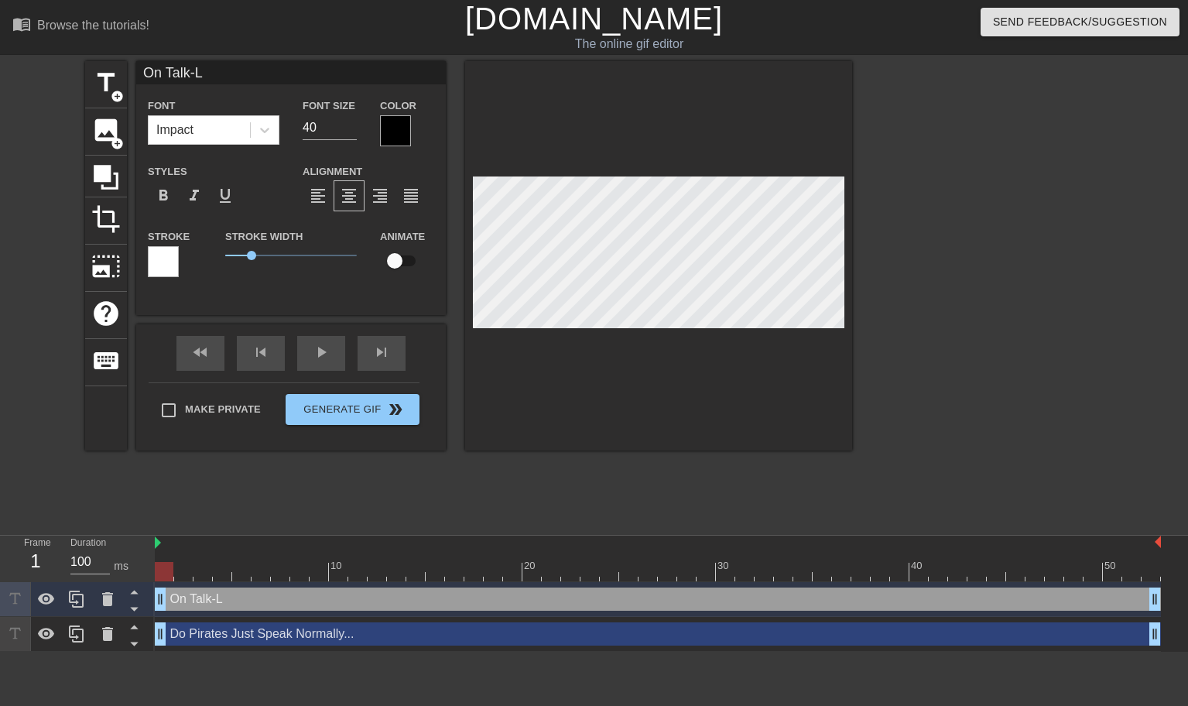
type input "On Talk-[PERSON_NAME]"
type textarea "On Talk-[PERSON_NAME]"
type input "On Talk-Lik"
type textarea "On Talk-Lik"
type input "On Talk-Like"
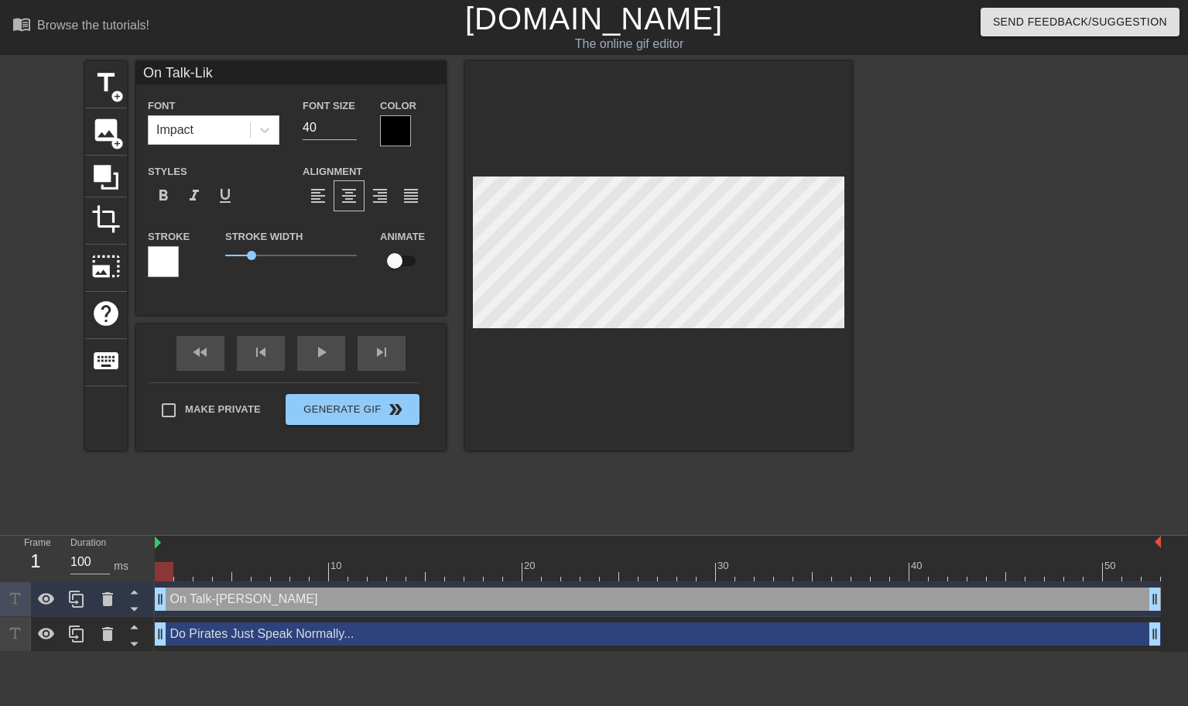
type textarea "On Talk-Like"
type input "On Talk-Like-"
type textarea "On Talk-Like-"
type input "On Talk-Like-A"
type textarea "On Talk-Like-A"
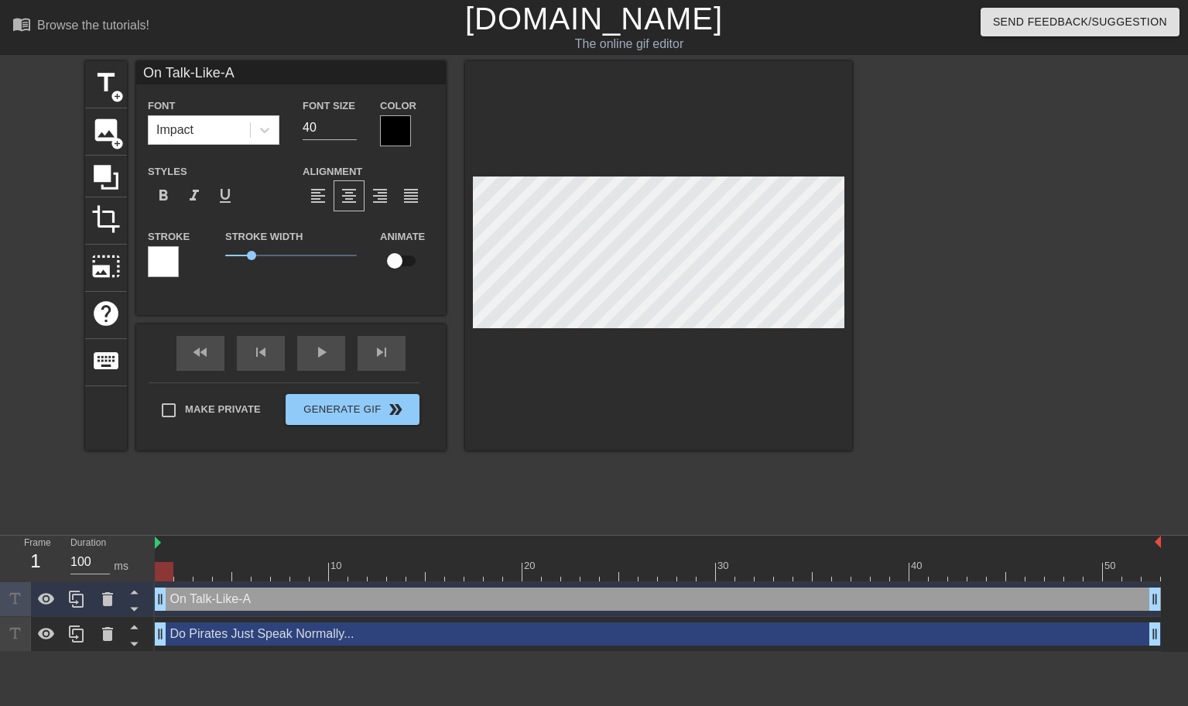
type input "On Talk-Like-A-"
type textarea "On Talk-Like-A-"
type input "On Talk-Like-A-P"
type textarea "On Talk-Like-A-P"
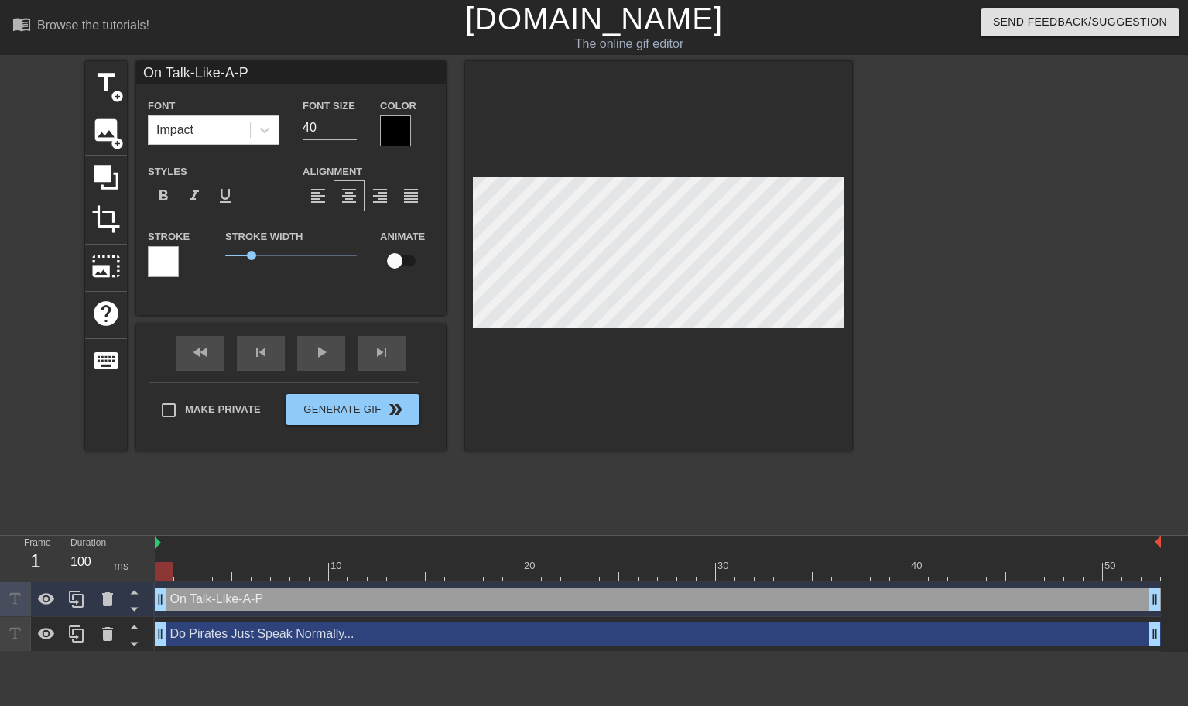
type input "On Talk-Like-A-Pr"
type textarea "On Talk-Like-A-Pr"
type input "On Talk-Like-A-P"
type textarea "On Talk-Like-A-P"
type input "On Talk-Like-A-Pi"
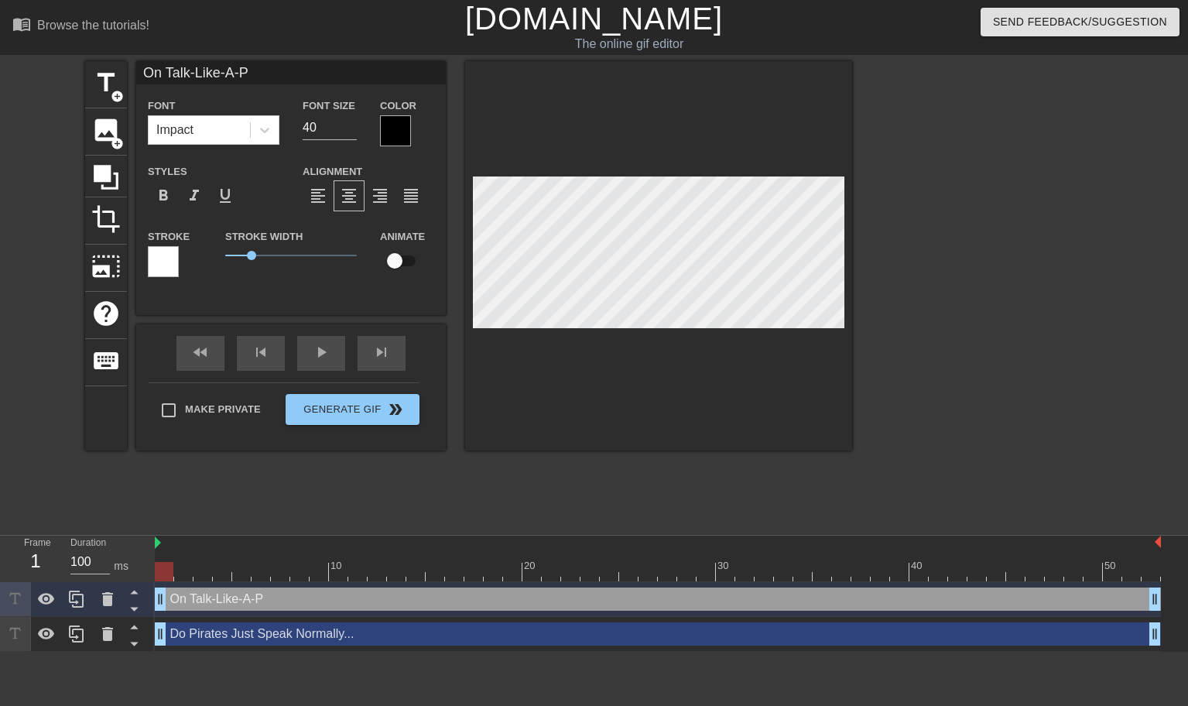
type textarea "On Talk-Like-A-Pi"
type input "On Talk-Like-A-Pir"
type textarea "On Talk-Like-A-Pir"
type input "On Talk-Like-A-Pira"
type textarea "On Talk-Like-A-Pira"
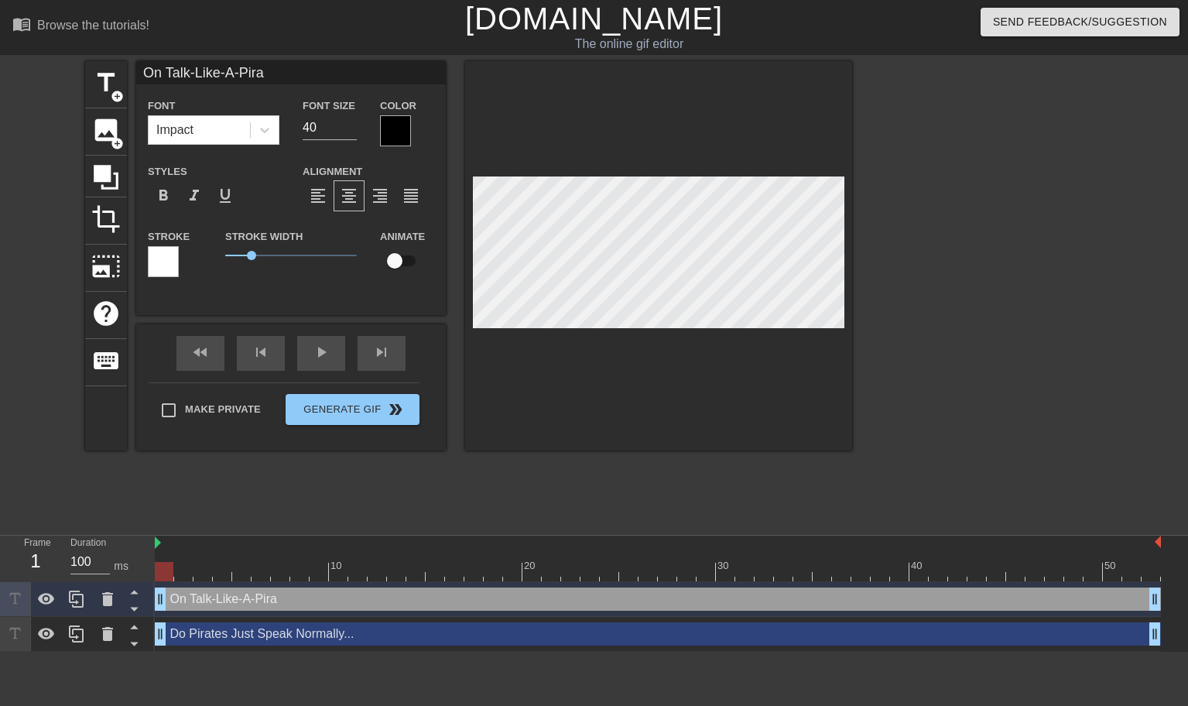
type input "On Talk-Like-A-Pirat"
type textarea "On Talk-Like-A-Pirat"
type input "On Talk-Like-A-Pirate"
type textarea "On Talk-Like-A-Pirate"
type input "On Talk-Like-A-Pirate"
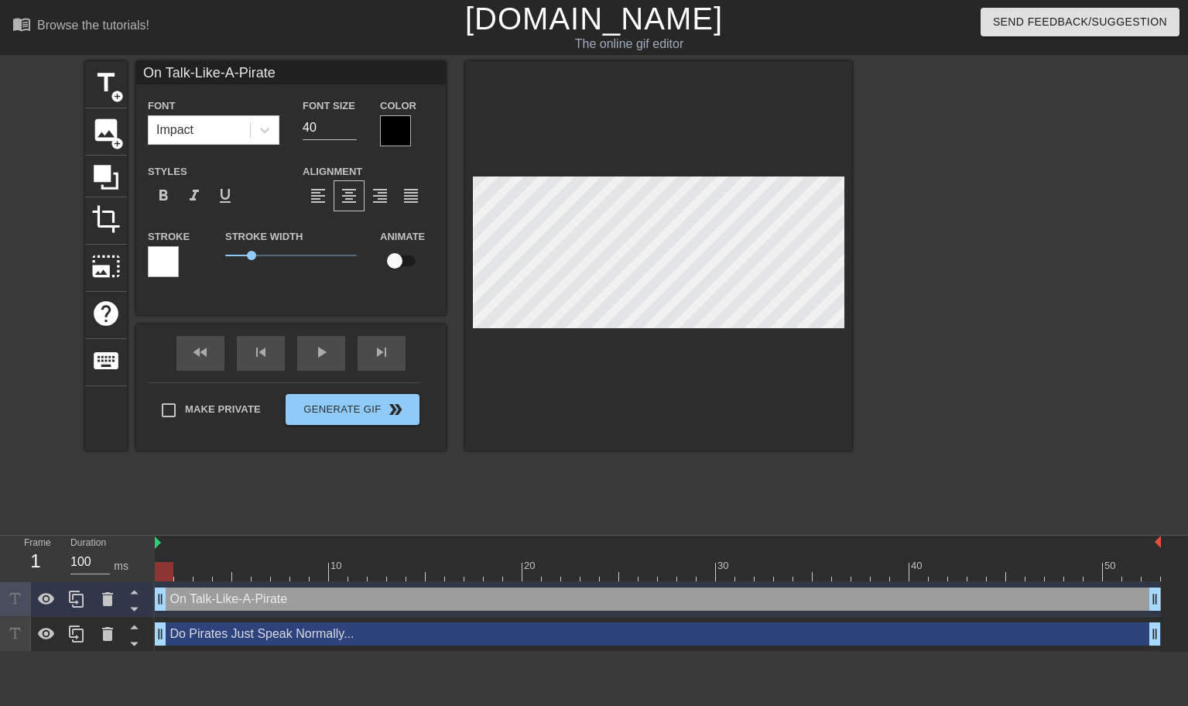
type textarea "On Talk-Like-A-Pirate"
type input "On Talk-Like-A-Pirate D"
type textarea "On Talk-Like-A-Pirate D"
type input "On Talk-Like-A-Pirate Da"
type textarea "On Talk-Like-A-Pirate Da"
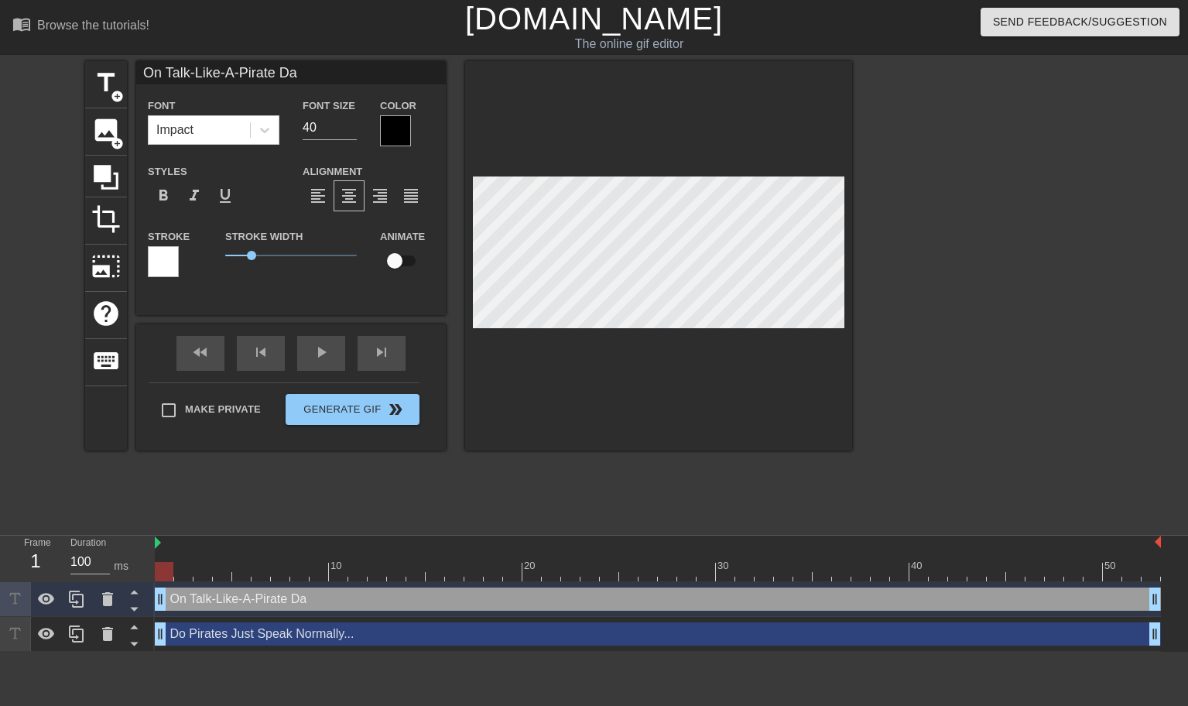
type input "On Talk-Like-A-Pirate Day"
type textarea "On Talk-Like-A-Pirate Day"
type input "On Talk-Like-A-Pirate Day?"
type textarea "On Talk-Like-A-Pirate Day?"
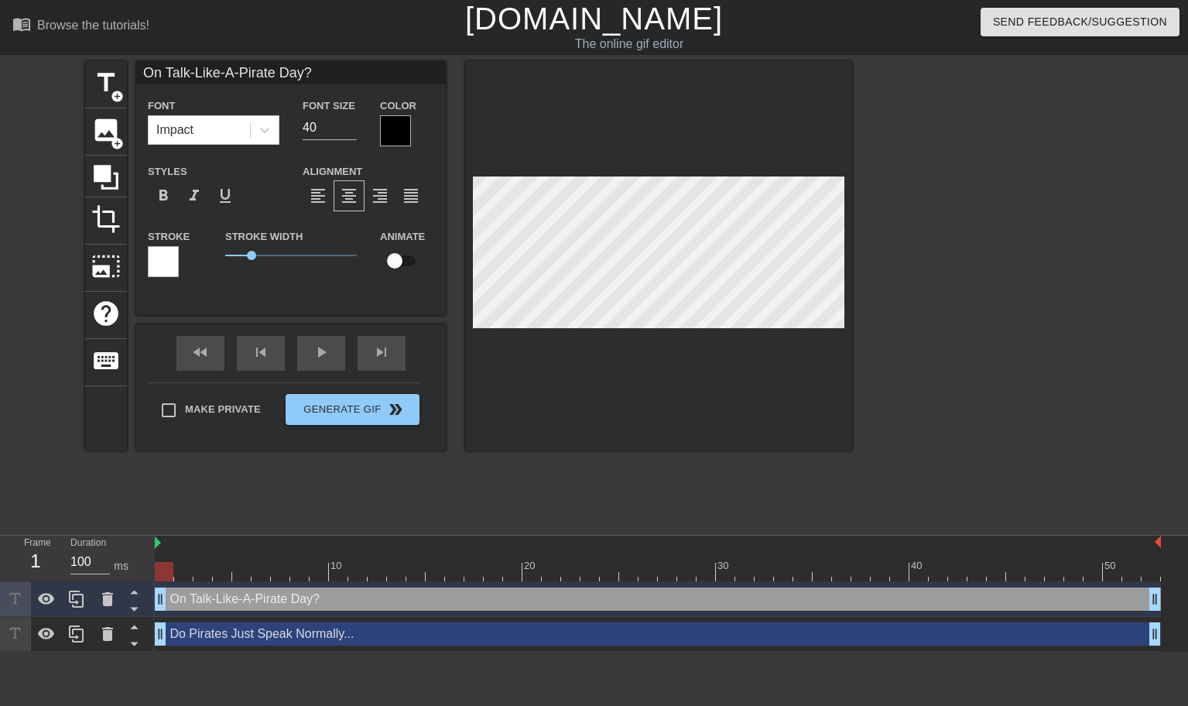
scroll to position [2, 5]
click at [352, 129] on input "39" at bounding box center [330, 127] width 54 height 25
click at [352, 129] on input "38" at bounding box center [330, 127] width 54 height 25
click at [352, 129] on input "37" at bounding box center [330, 127] width 54 height 25
click at [352, 129] on input "36" at bounding box center [330, 127] width 54 height 25
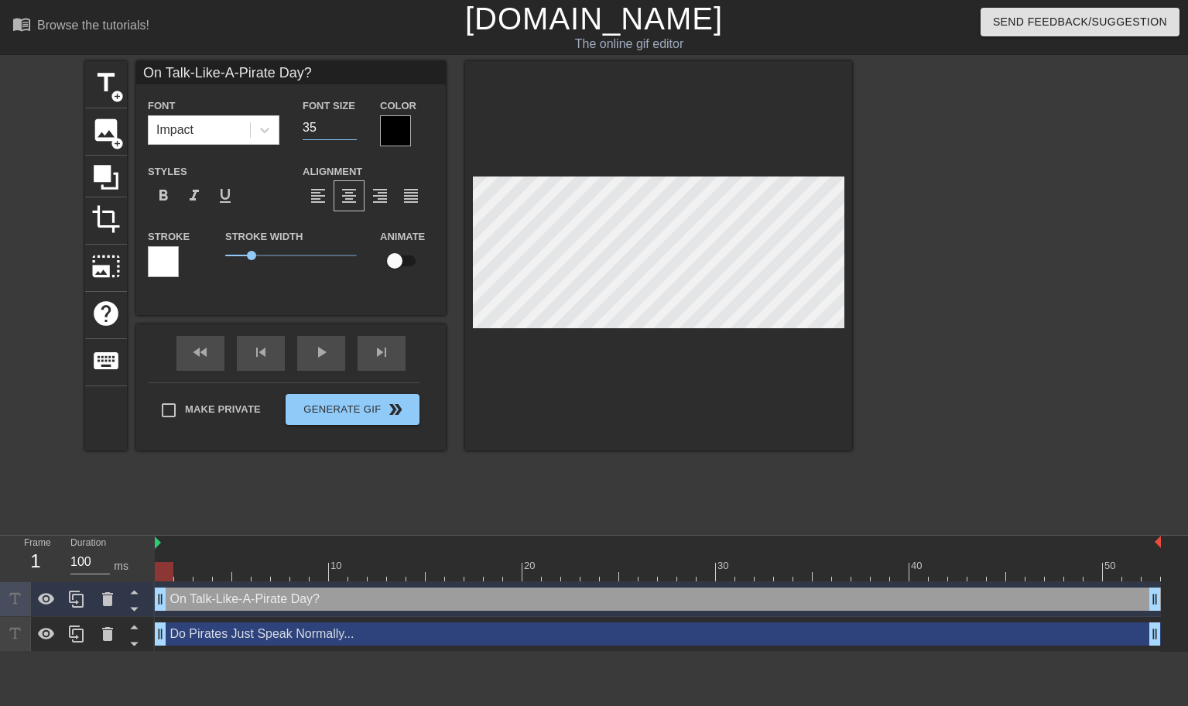
type input "35"
click at [352, 129] on input "35" at bounding box center [330, 127] width 54 height 25
click at [351, 408] on div "Make Private Generate Gif double_arrow" at bounding box center [284, 412] width 271 height 61
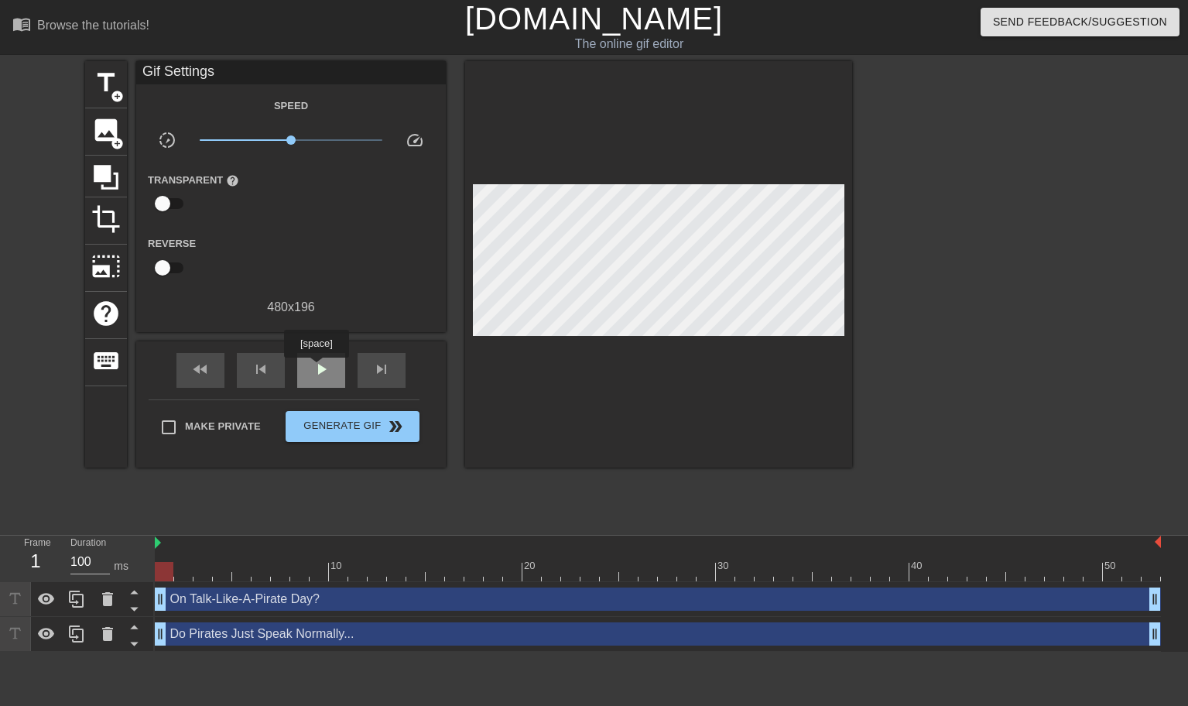
click at [317, 368] on span "play_arrow" at bounding box center [321, 369] width 19 height 19
click at [303, 488] on div "title add_circle image add_circle crop photo_size_select_large help keyboard Gi…" at bounding box center [468, 293] width 767 height 464
drag, startPoint x: 317, startPoint y: 368, endPoint x: 308, endPoint y: 417, distance: 50.4
click at [317, 368] on span "pause" at bounding box center [321, 369] width 19 height 19
drag, startPoint x: 259, startPoint y: 571, endPoint x: 67, endPoint y: 563, distance: 192.9
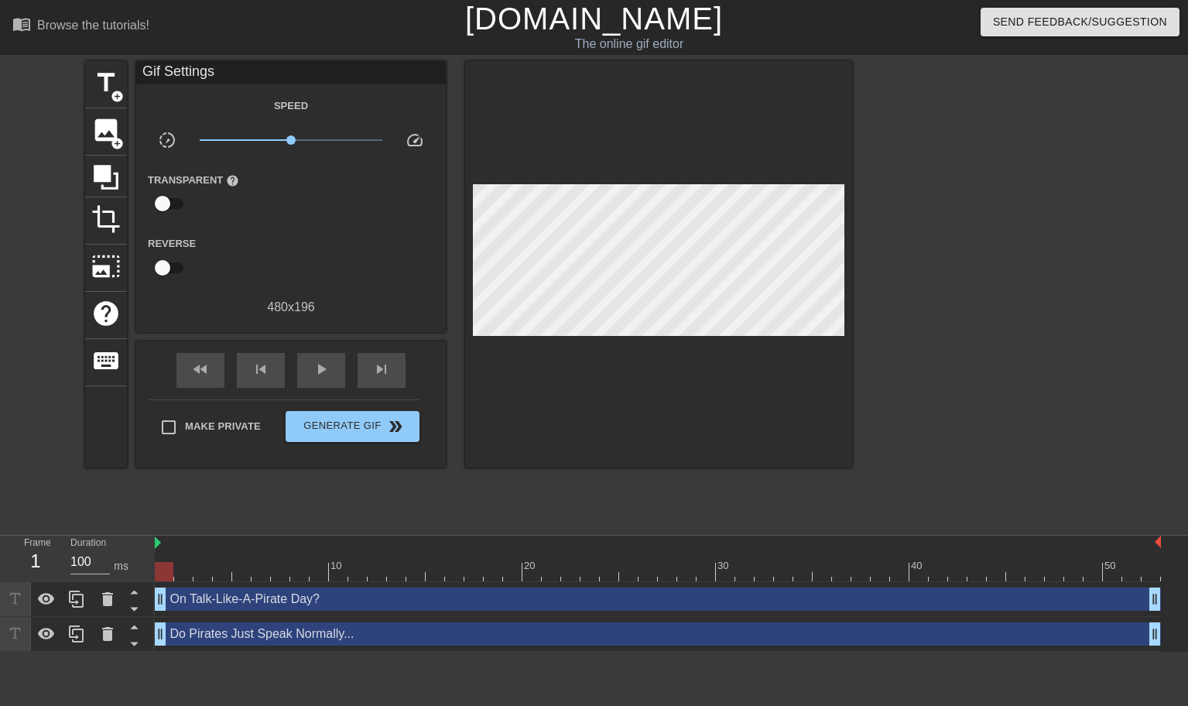
click at [67, 563] on div "Frame 1 Duration 100 ms 10 20 30 40 50 On Talk-Like-A-Pirate Day? drag_handle d…" at bounding box center [594, 594] width 1188 height 116
click at [327, 431] on span "Generate Gif double_arrow" at bounding box center [352, 426] width 121 height 19
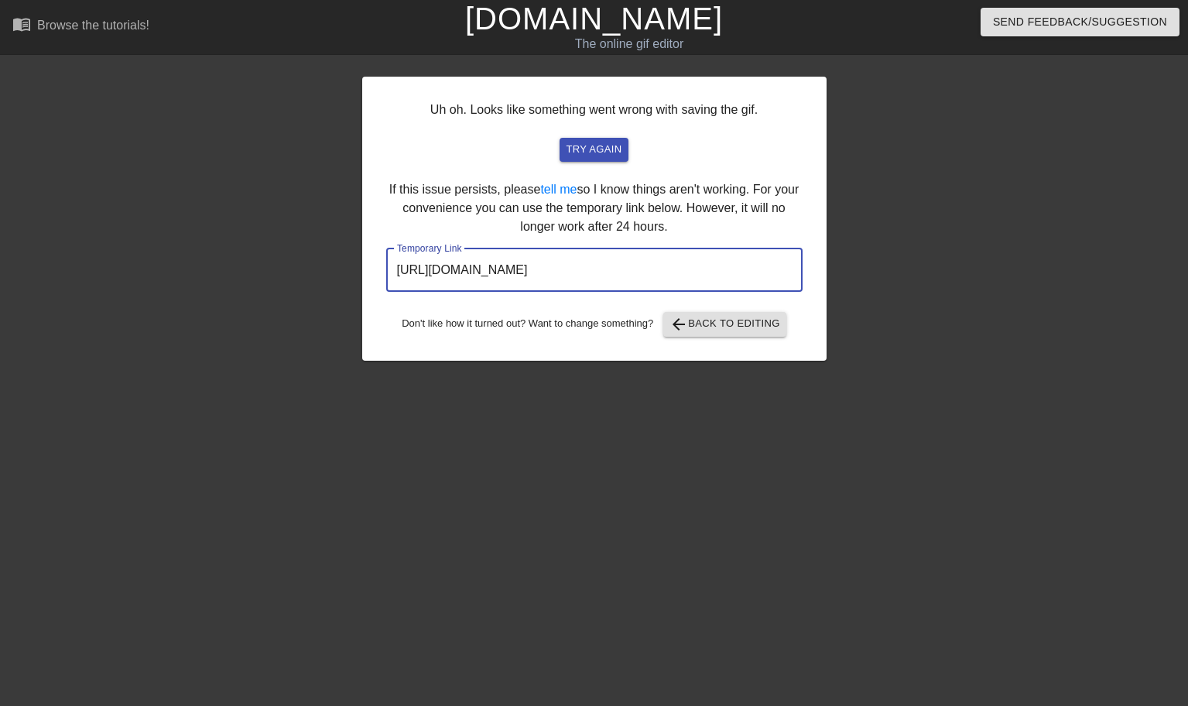
drag, startPoint x: 736, startPoint y: 269, endPoint x: 337, endPoint y: 240, distance: 399.6
click at [337, 240] on div "Uh oh. Looks like something went wrong with saving the gif. try again If this i…" at bounding box center [594, 293] width 1188 height 464
drag, startPoint x: 980, startPoint y: 180, endPoint x: 1003, endPoint y: 90, distance: 93.5
click at [980, 170] on div at bounding box center [961, 293] width 232 height 464
